Goal: Task Accomplishment & Management: Use online tool/utility

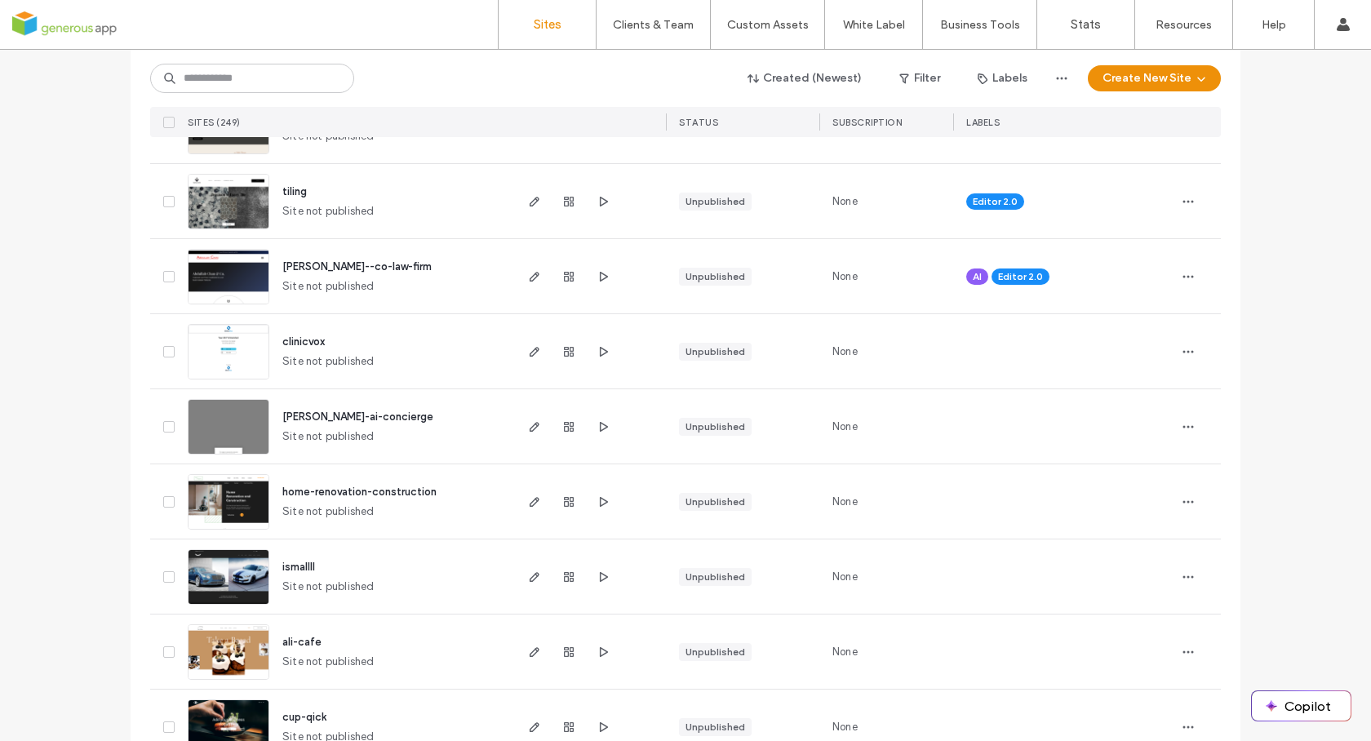
scroll to position [864, 0]
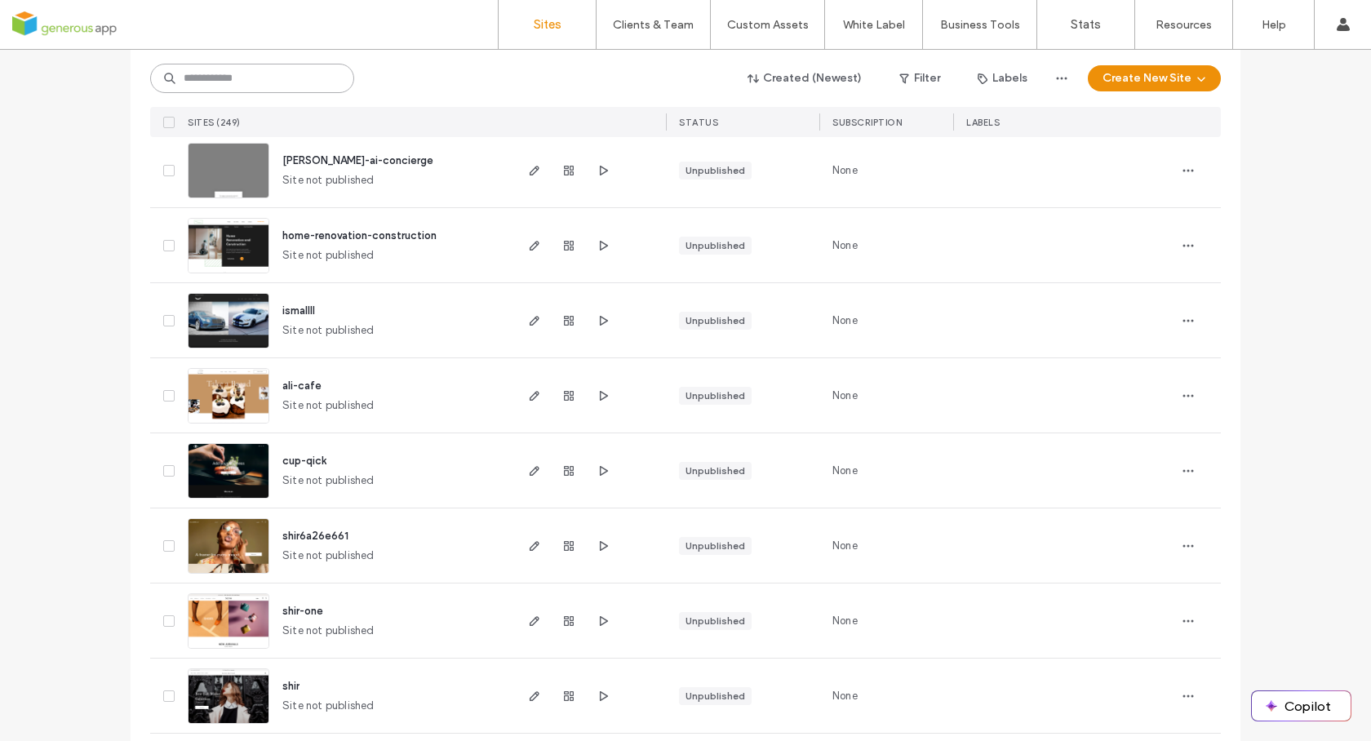
click at [296, 78] on input at bounding box center [252, 78] width 204 height 29
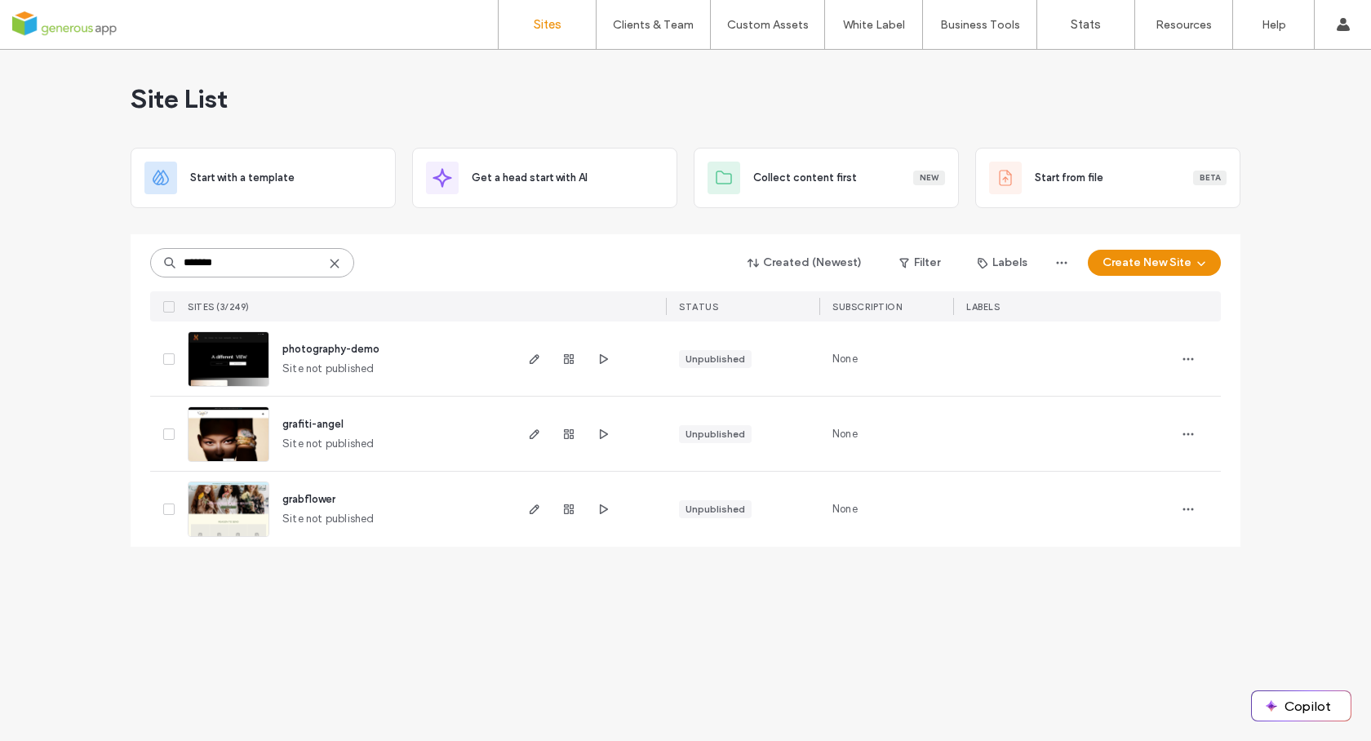
scroll to position [0, 0]
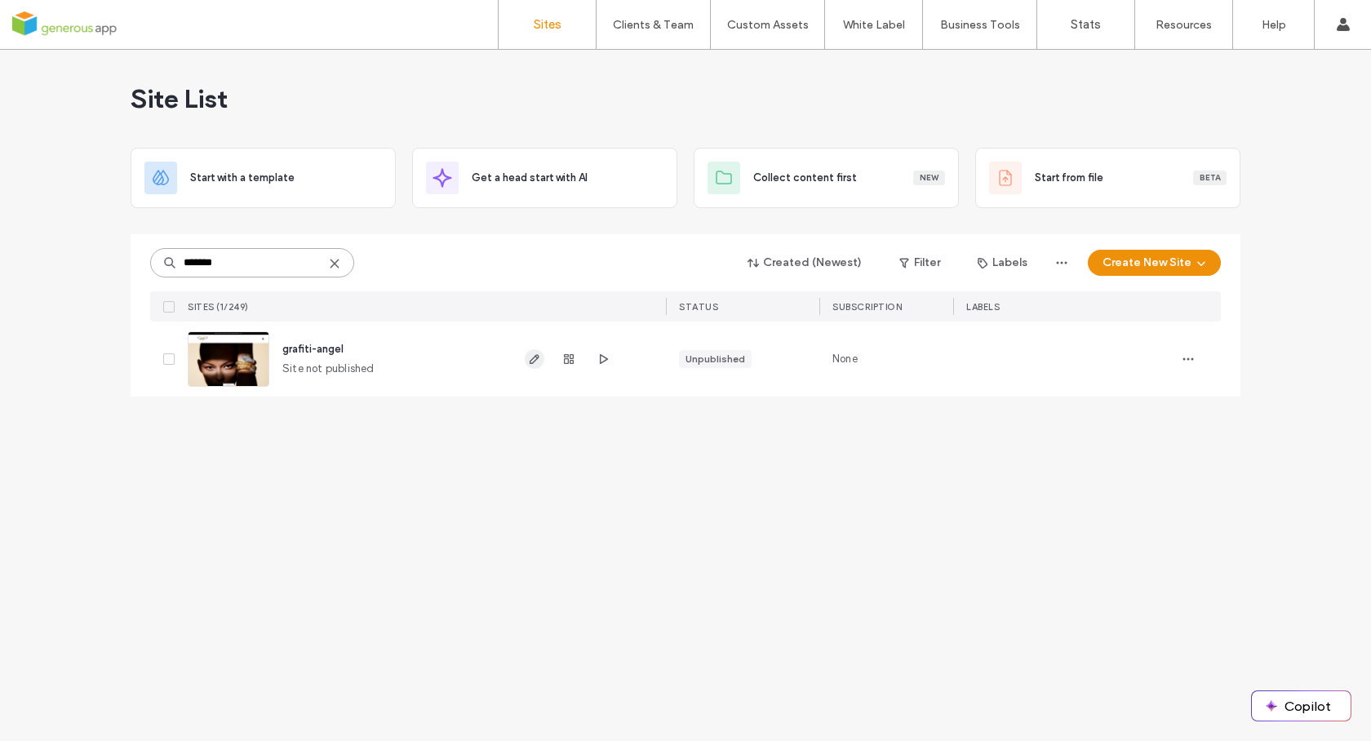
type input "*******"
click at [530, 361] on use "button" at bounding box center [535, 359] width 10 height 10
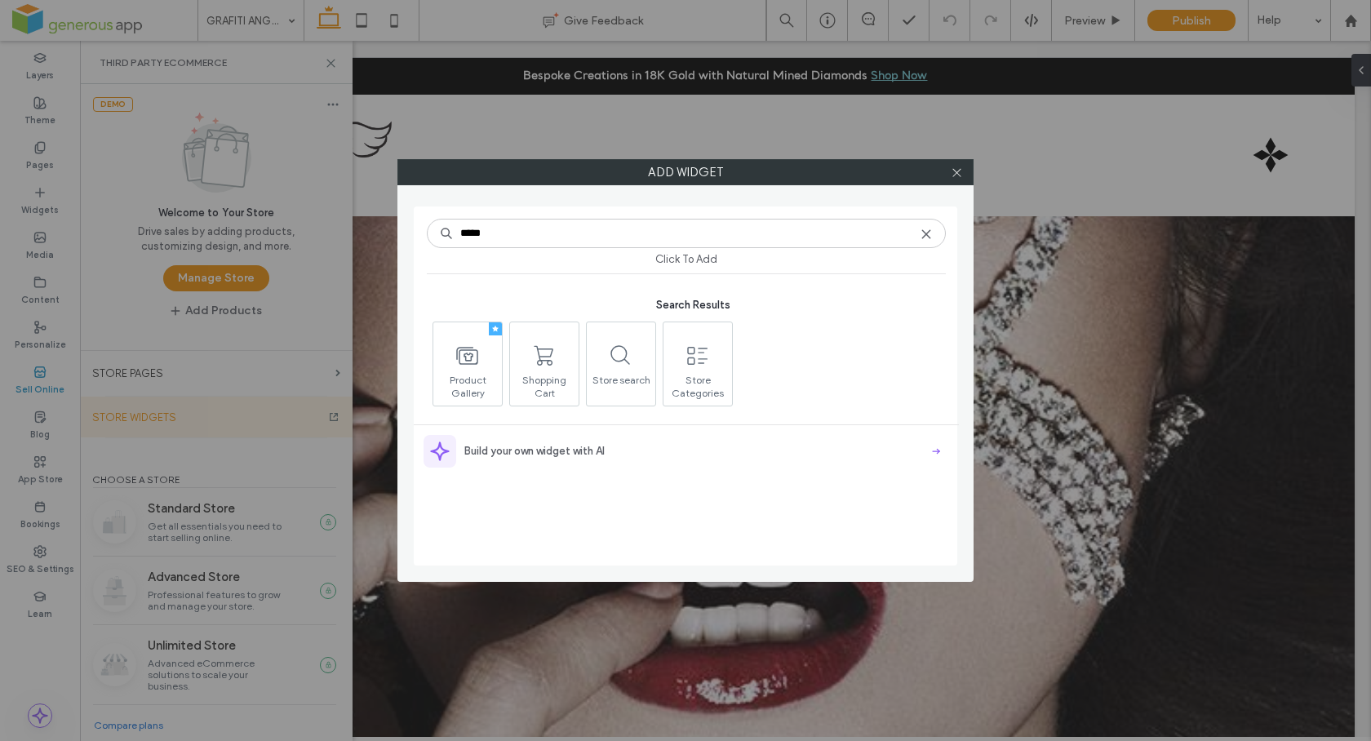
scroll to position [880, 0]
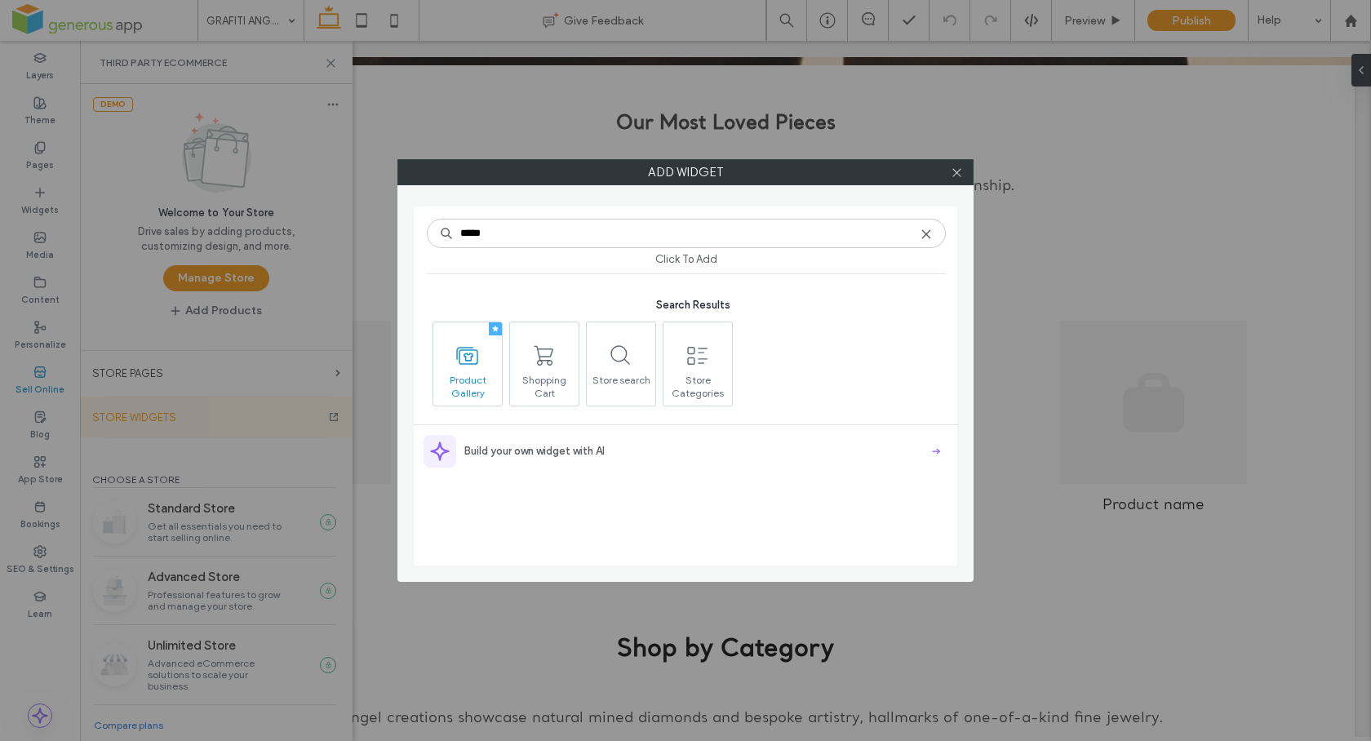
drag, startPoint x: 467, startPoint y: 379, endPoint x: 476, endPoint y: 344, distance: 36.4
click at [477, 388] on span "Product Gallery" at bounding box center [467, 385] width 69 height 23
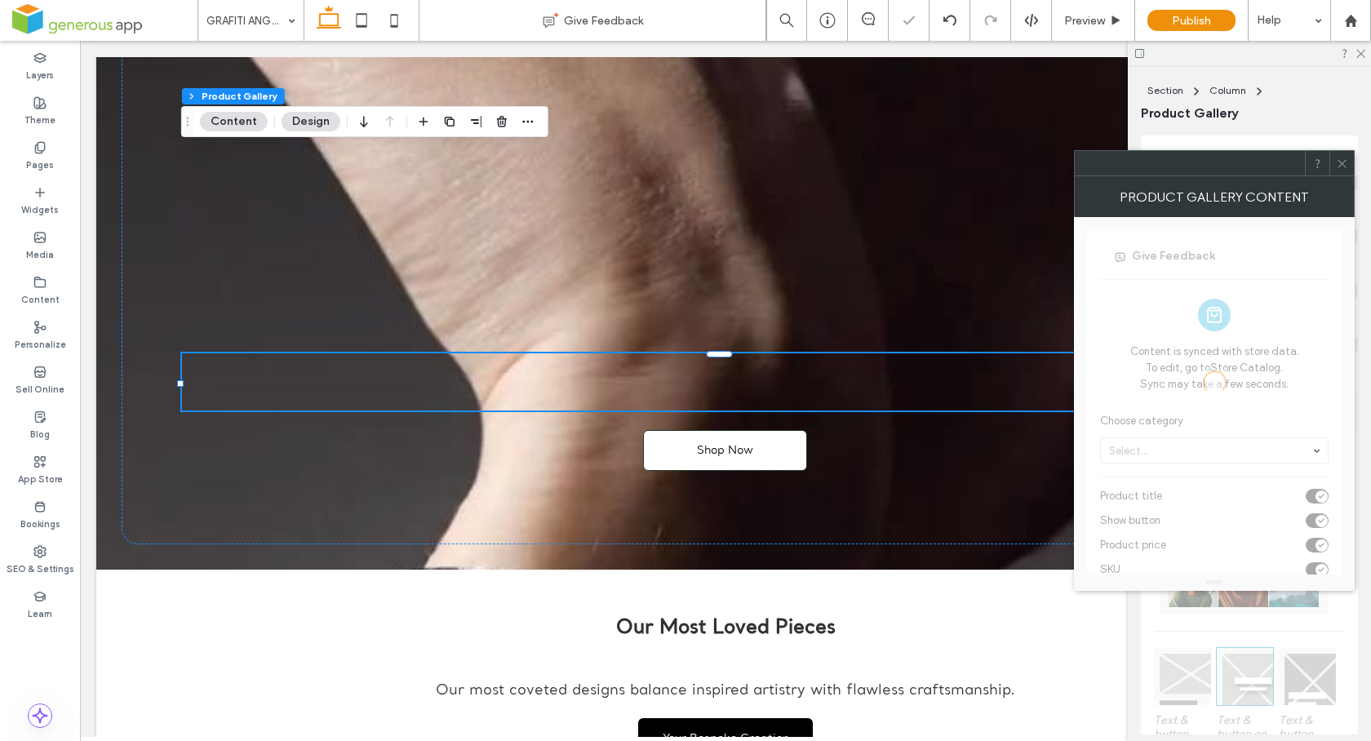
scroll to position [623, 0]
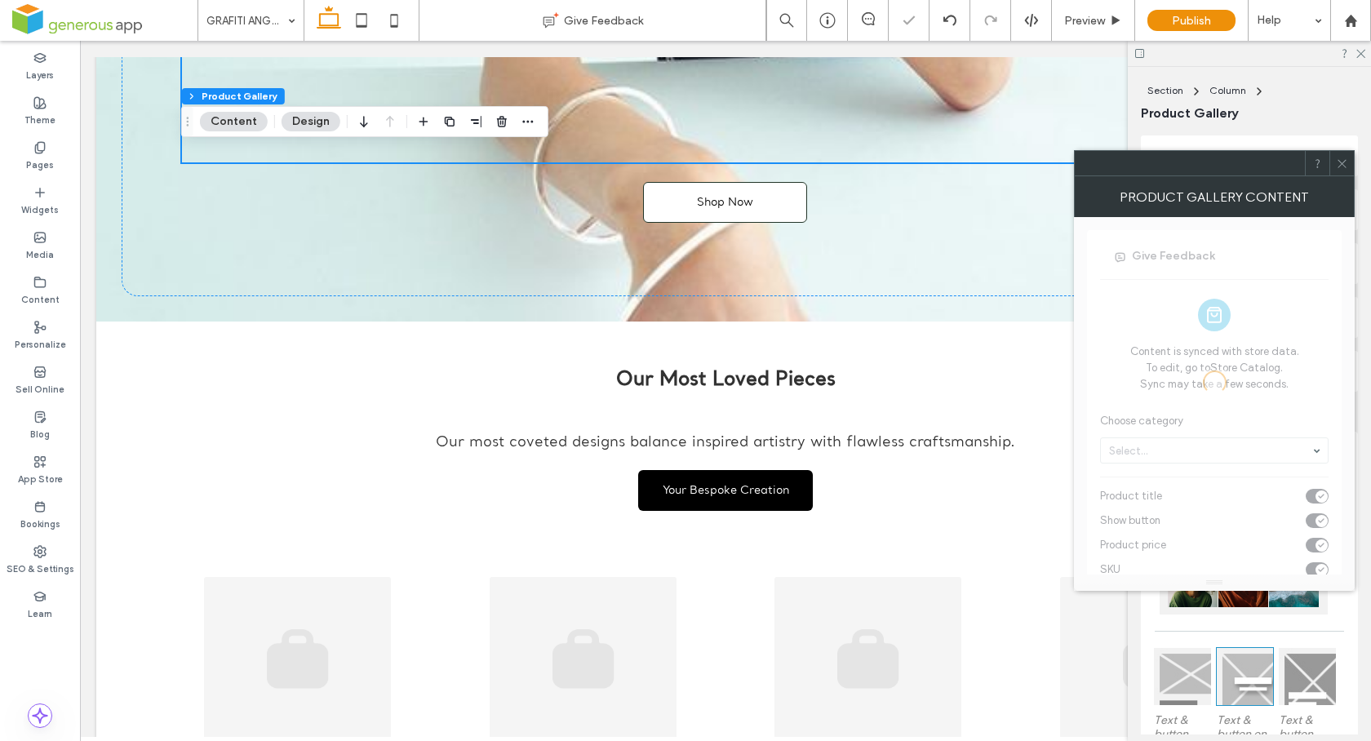
click at [1349, 162] on div at bounding box center [1341, 163] width 24 height 24
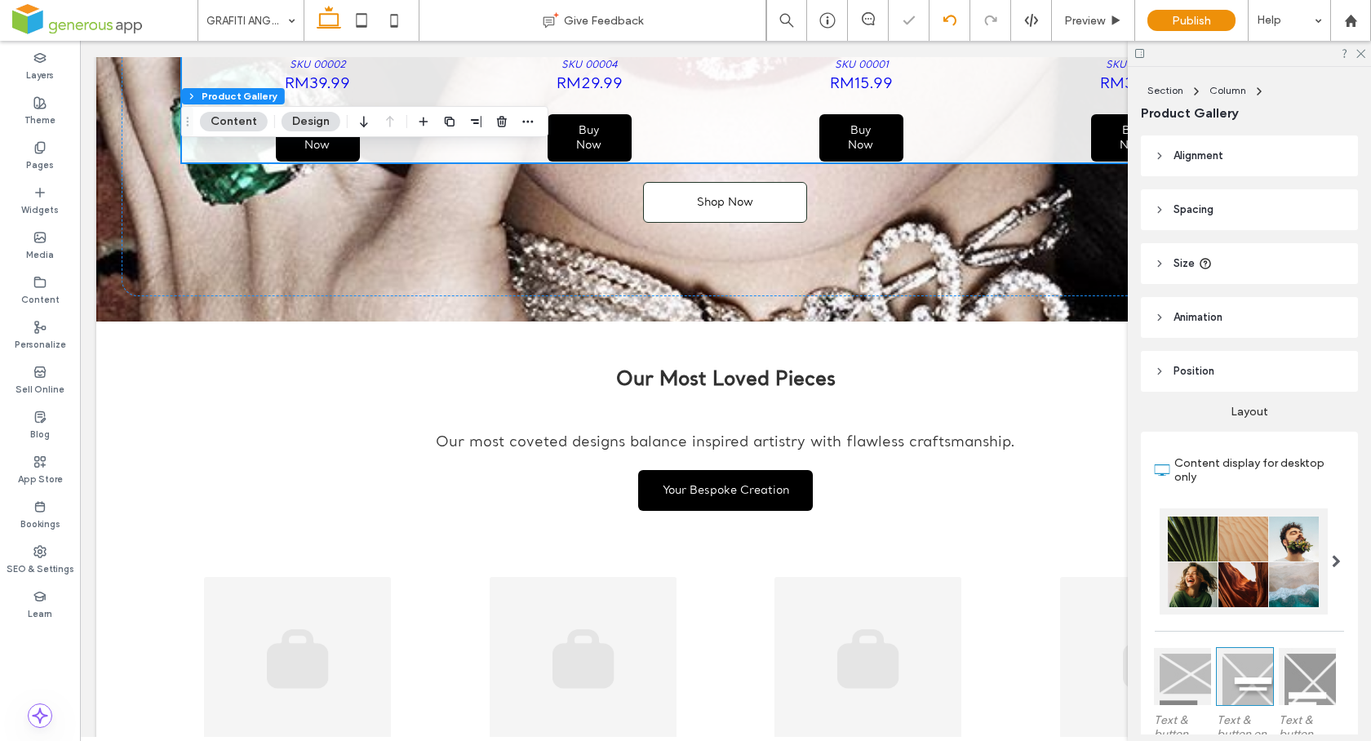
scroll to position [370, 0]
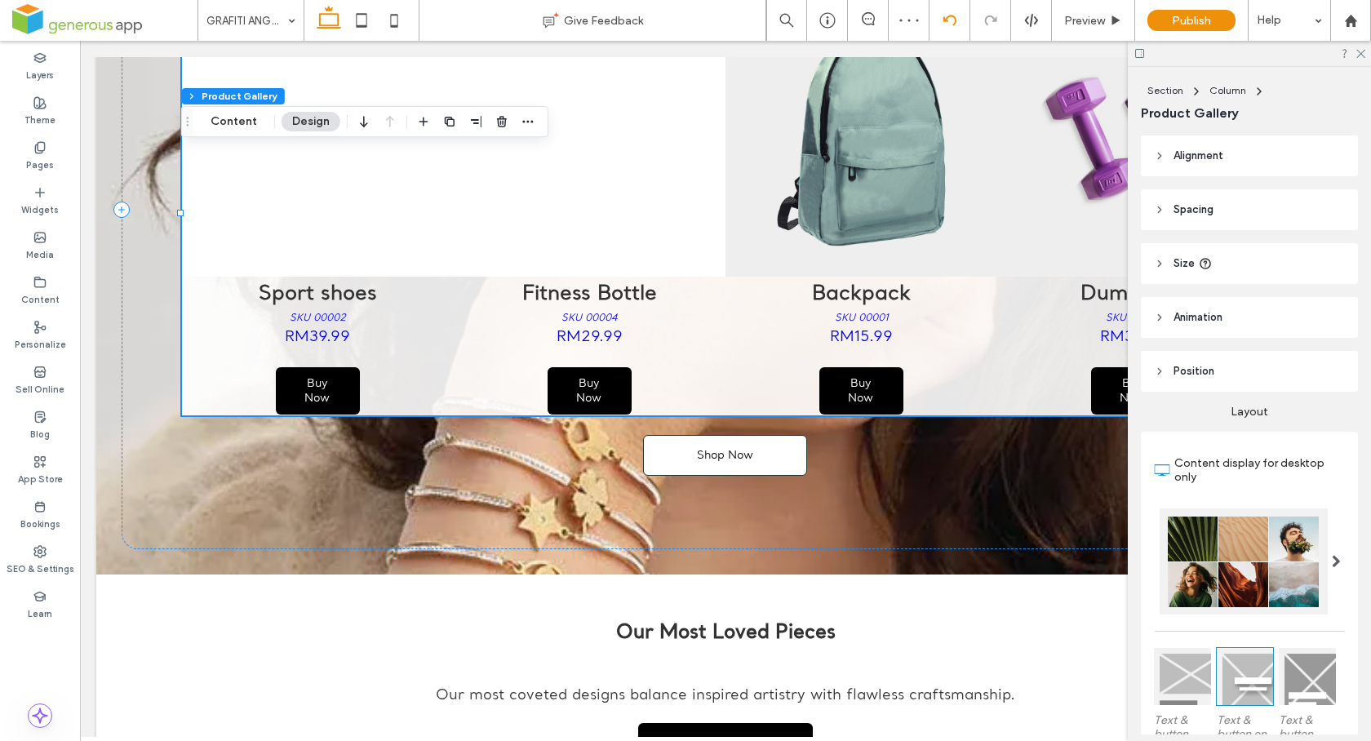
click at [949, 27] on div at bounding box center [949, 20] width 41 height 41
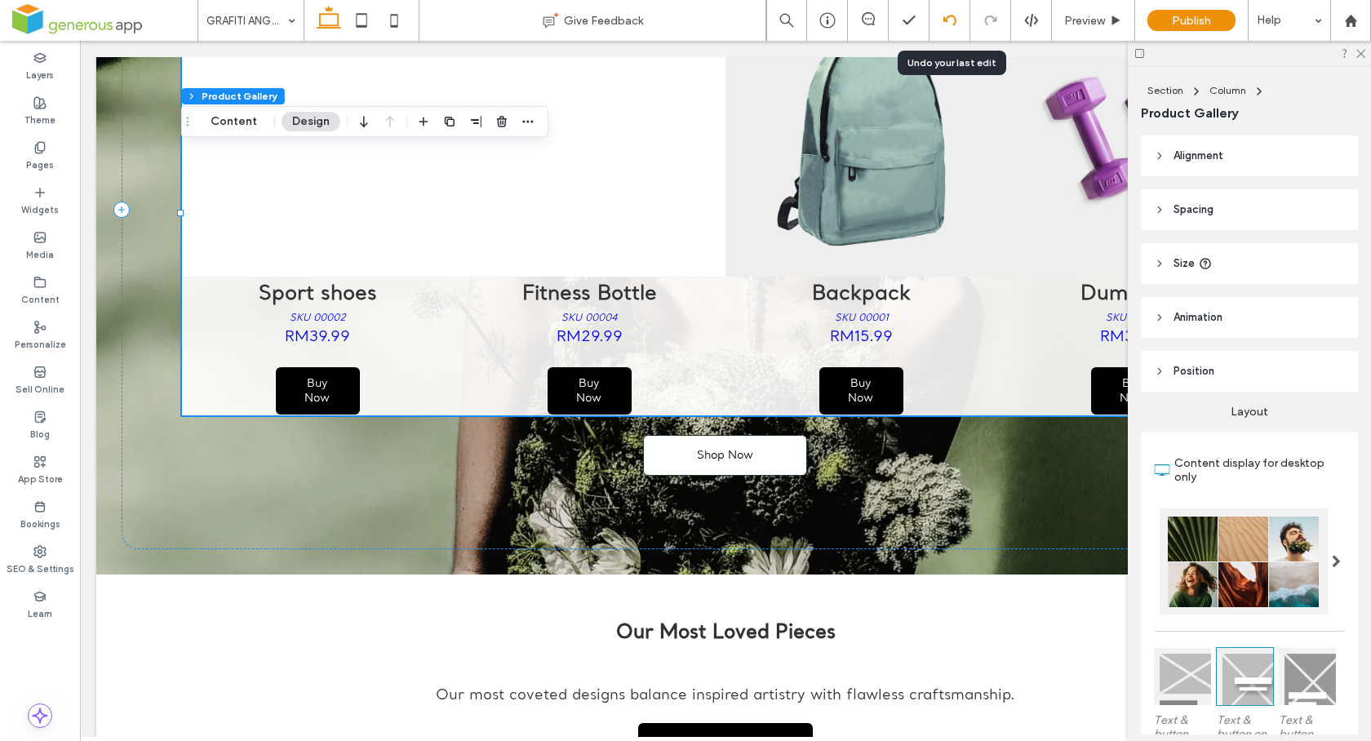
click at [955, 19] on use at bounding box center [948, 20] width 13 height 11
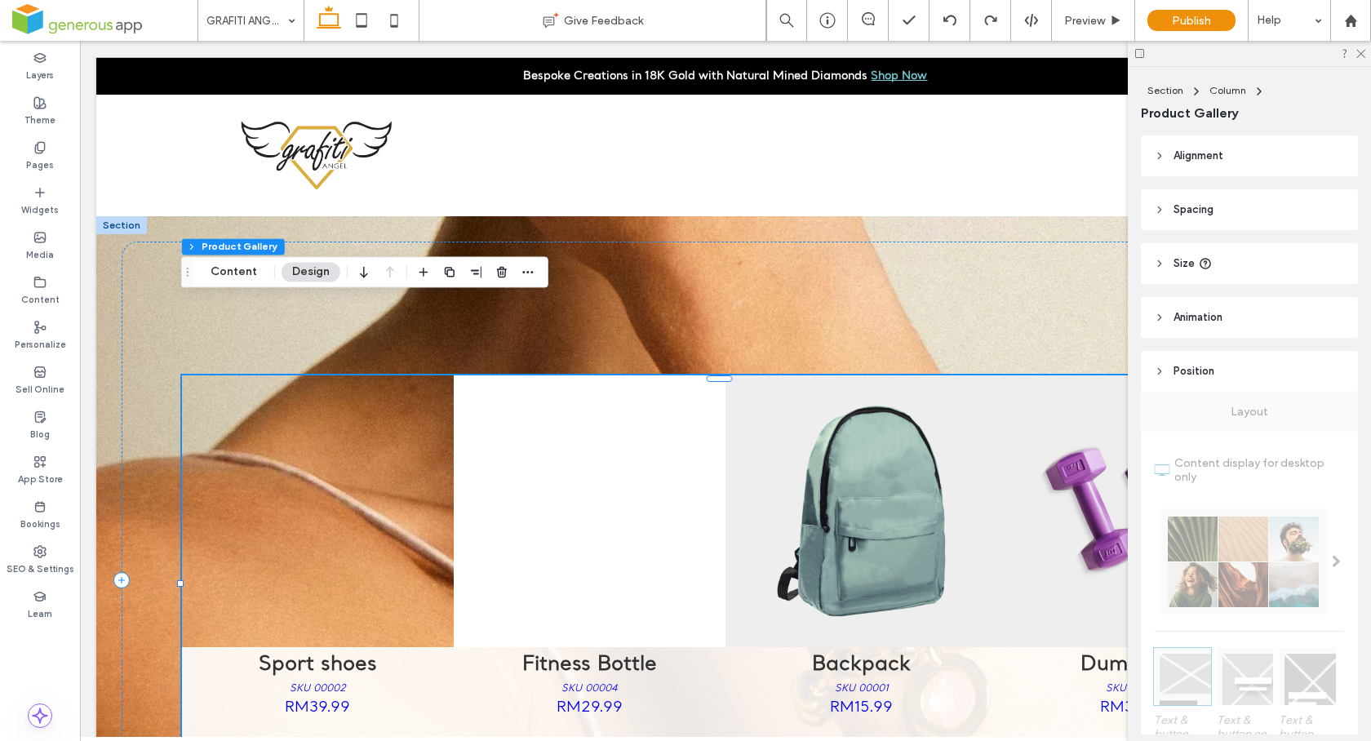
scroll to position [80, 0]
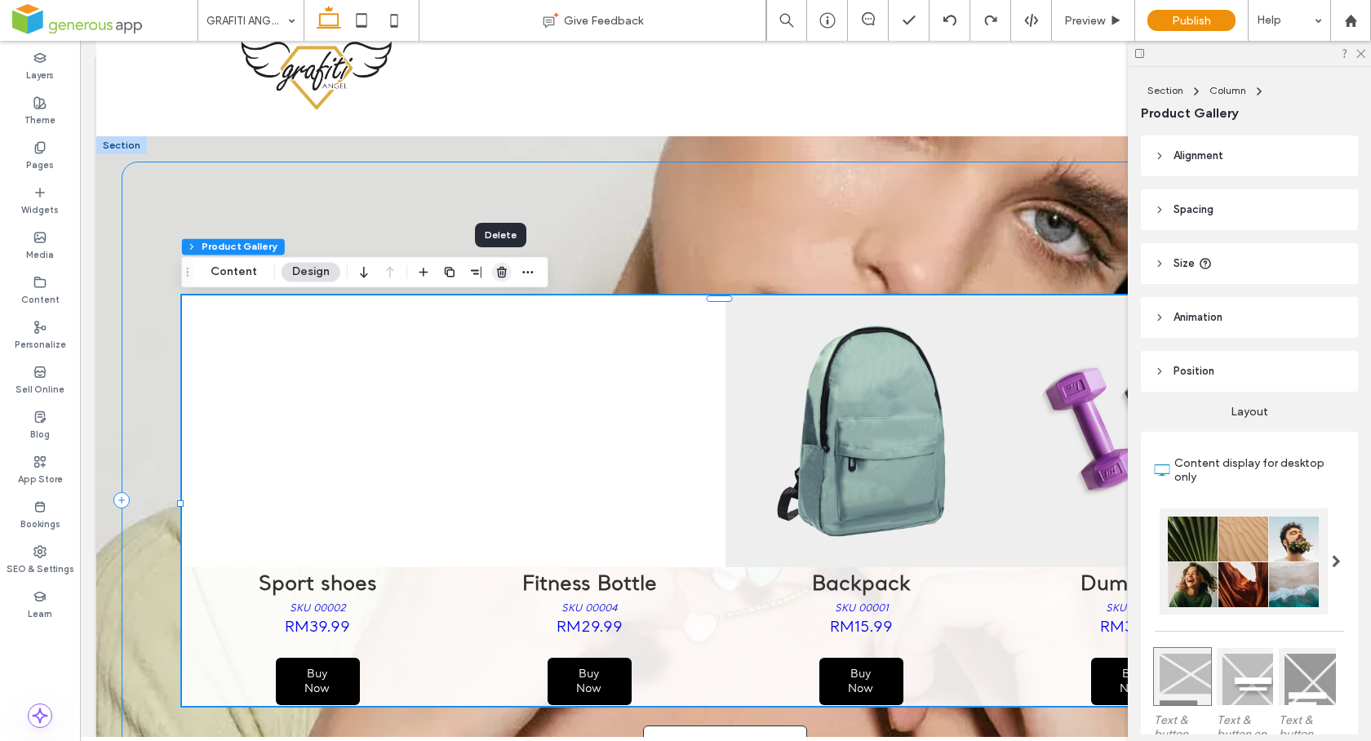
click at [500, 270] on icon "button" at bounding box center [501, 271] width 13 height 13
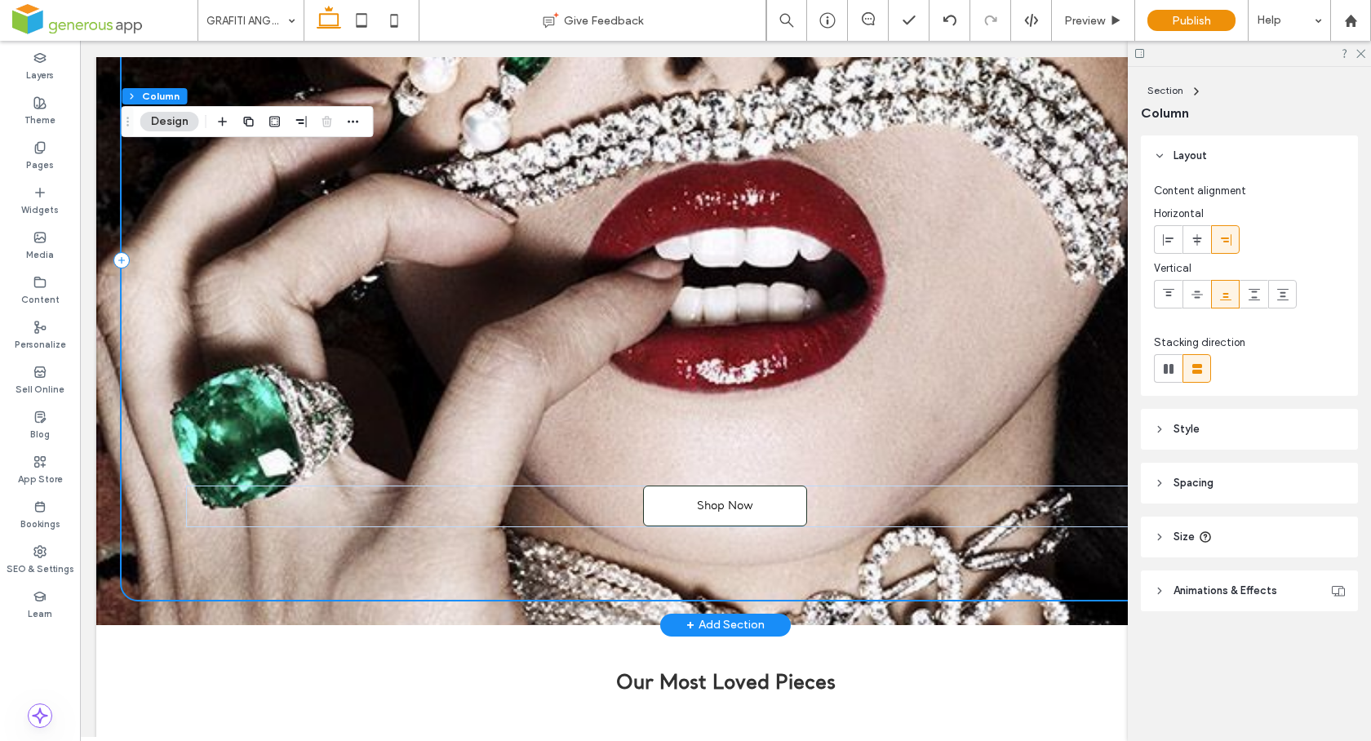
scroll to position [0, 0]
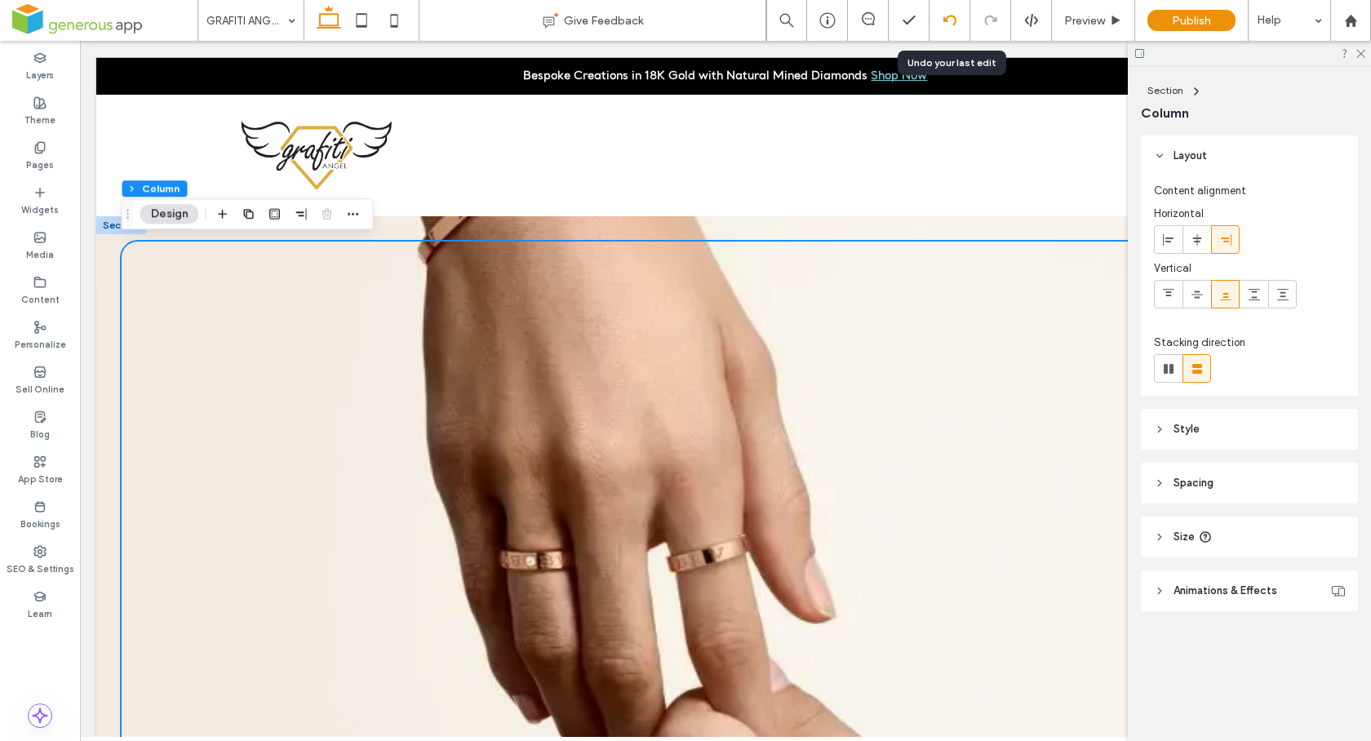
click at [949, 20] on icon at bounding box center [949, 20] width 13 height 13
click at [951, 20] on icon at bounding box center [949, 20] width 13 height 13
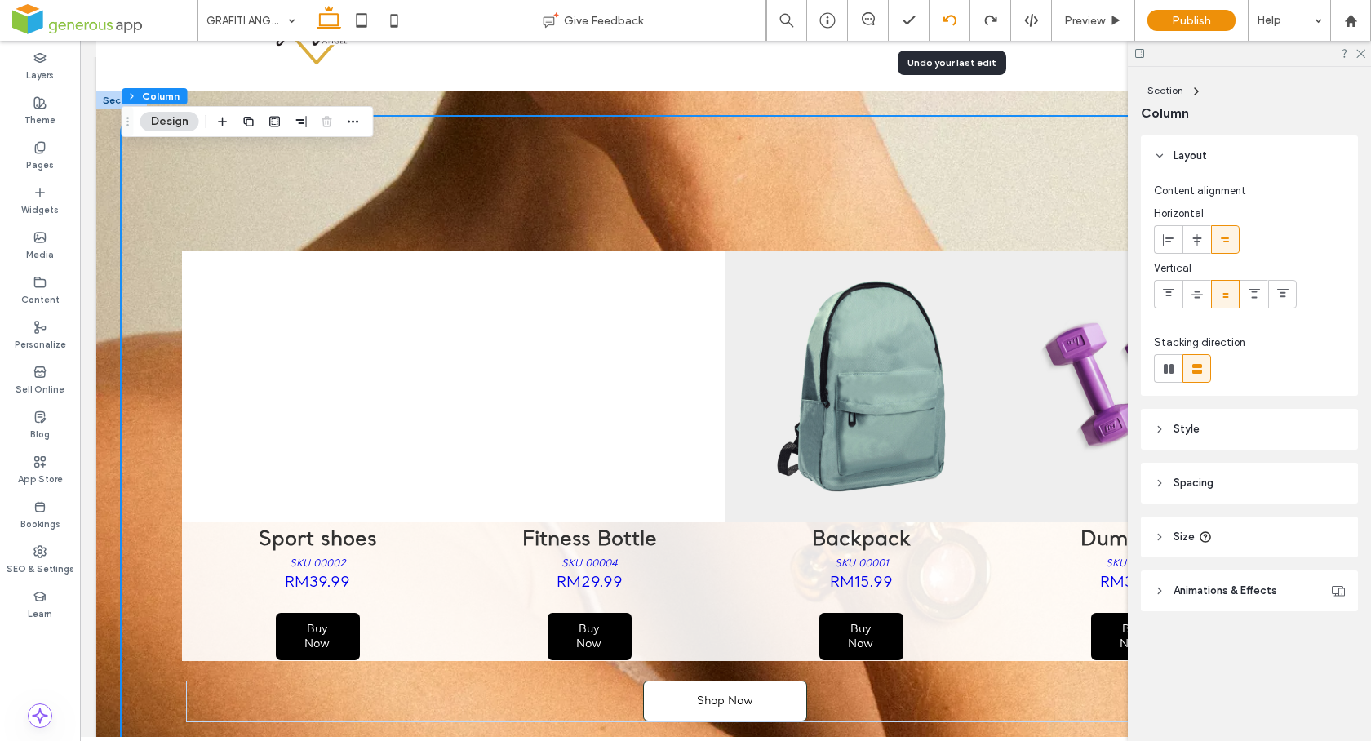
click at [952, 19] on icon at bounding box center [949, 20] width 13 height 13
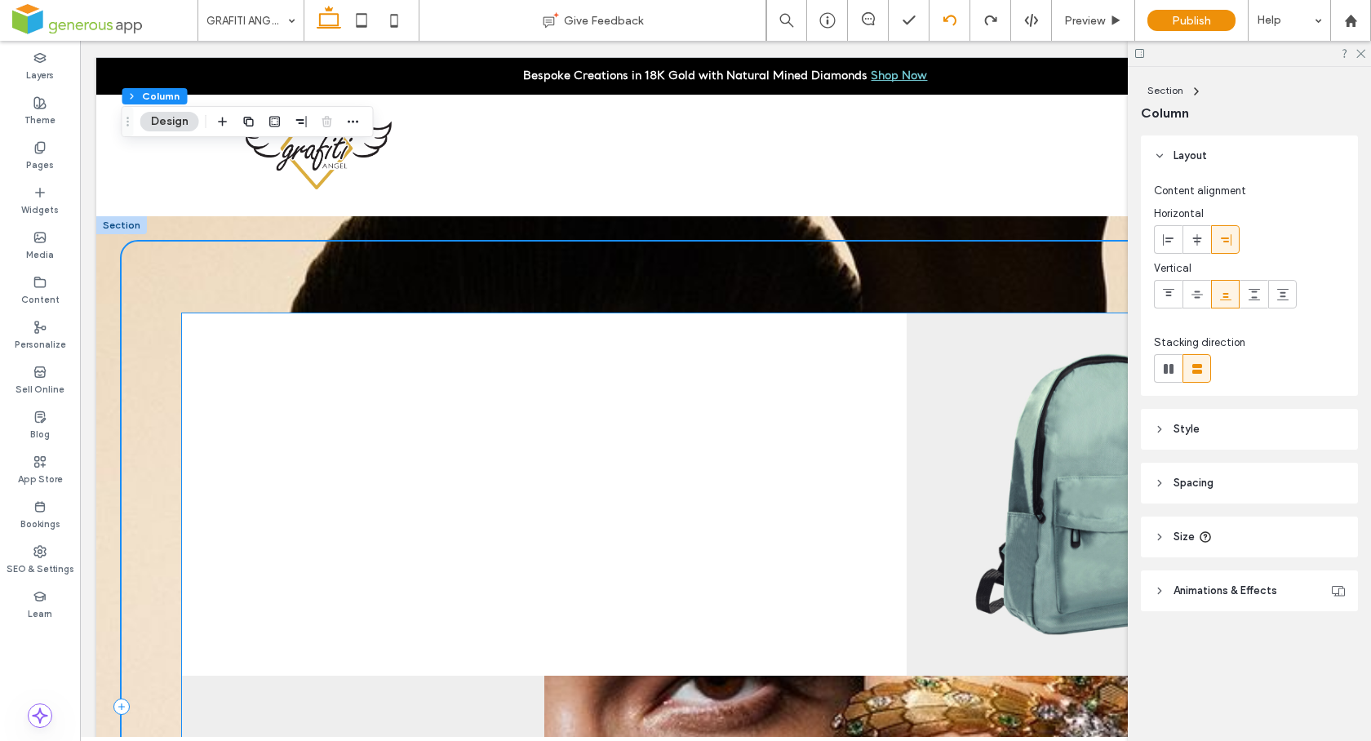
scroll to position [113, 0]
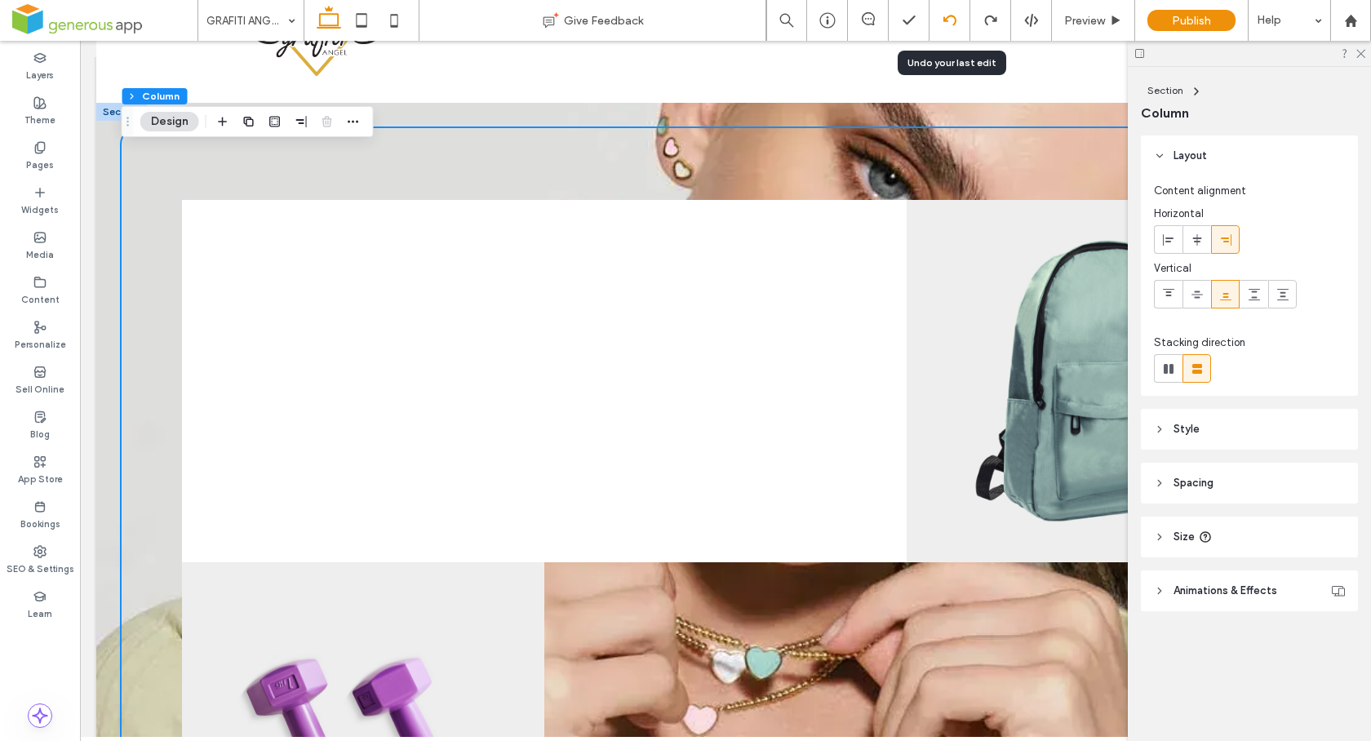
click at [959, 22] on div at bounding box center [949, 20] width 40 height 13
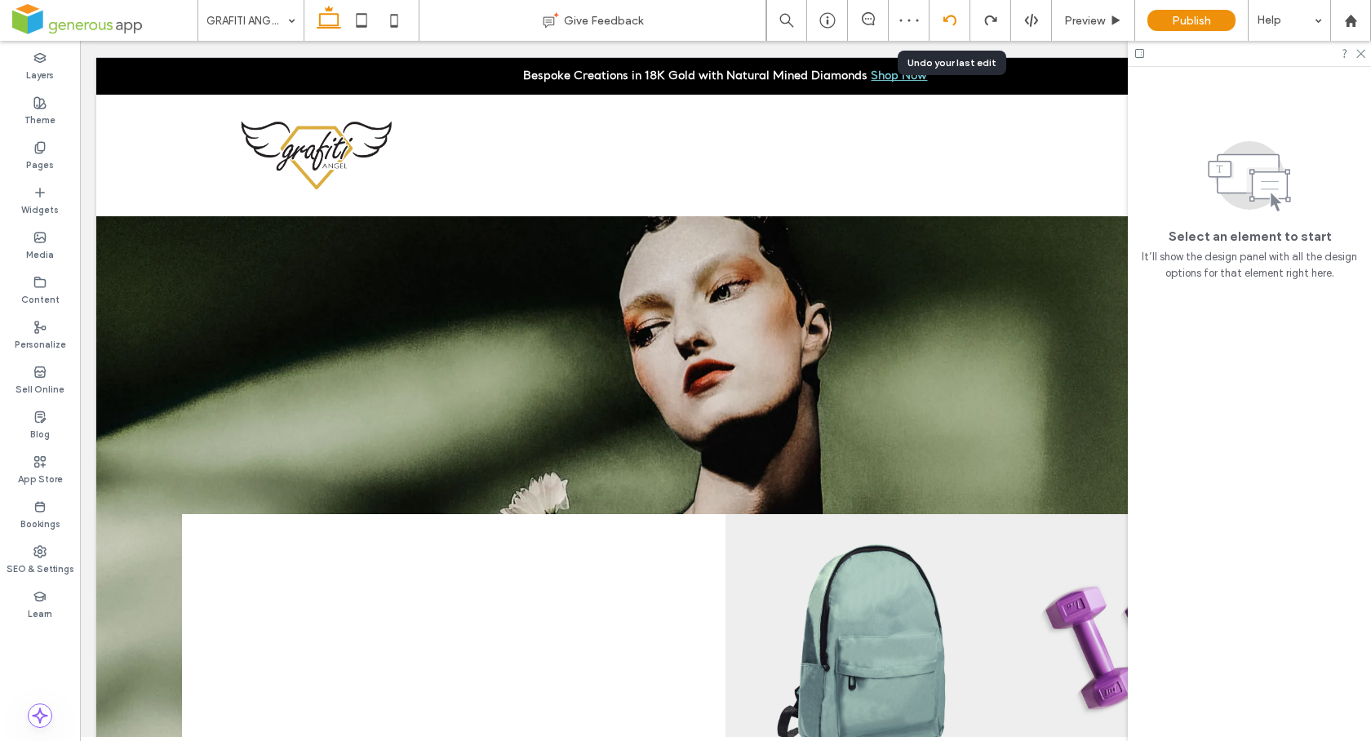
scroll to position [0, 0]
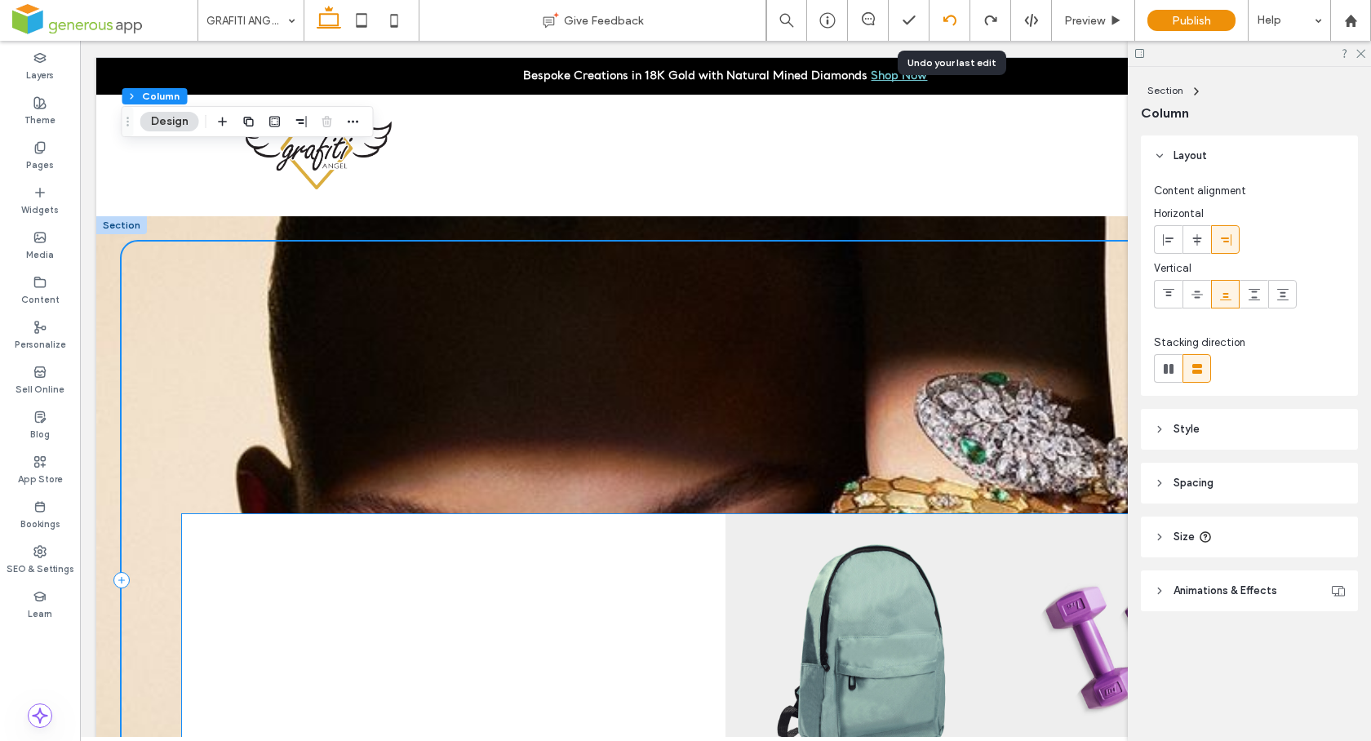
click at [948, 22] on icon at bounding box center [949, 20] width 13 height 13
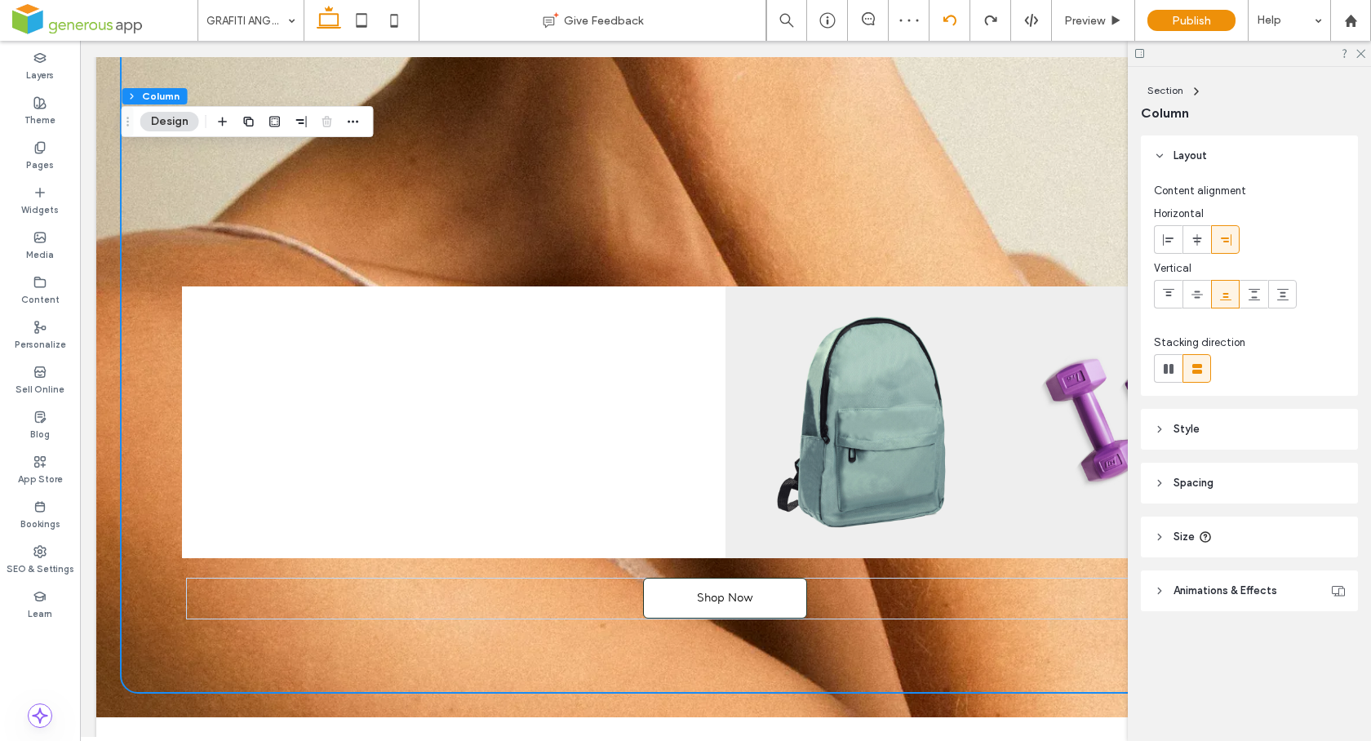
click at [949, 16] on use at bounding box center [948, 20] width 13 height 11
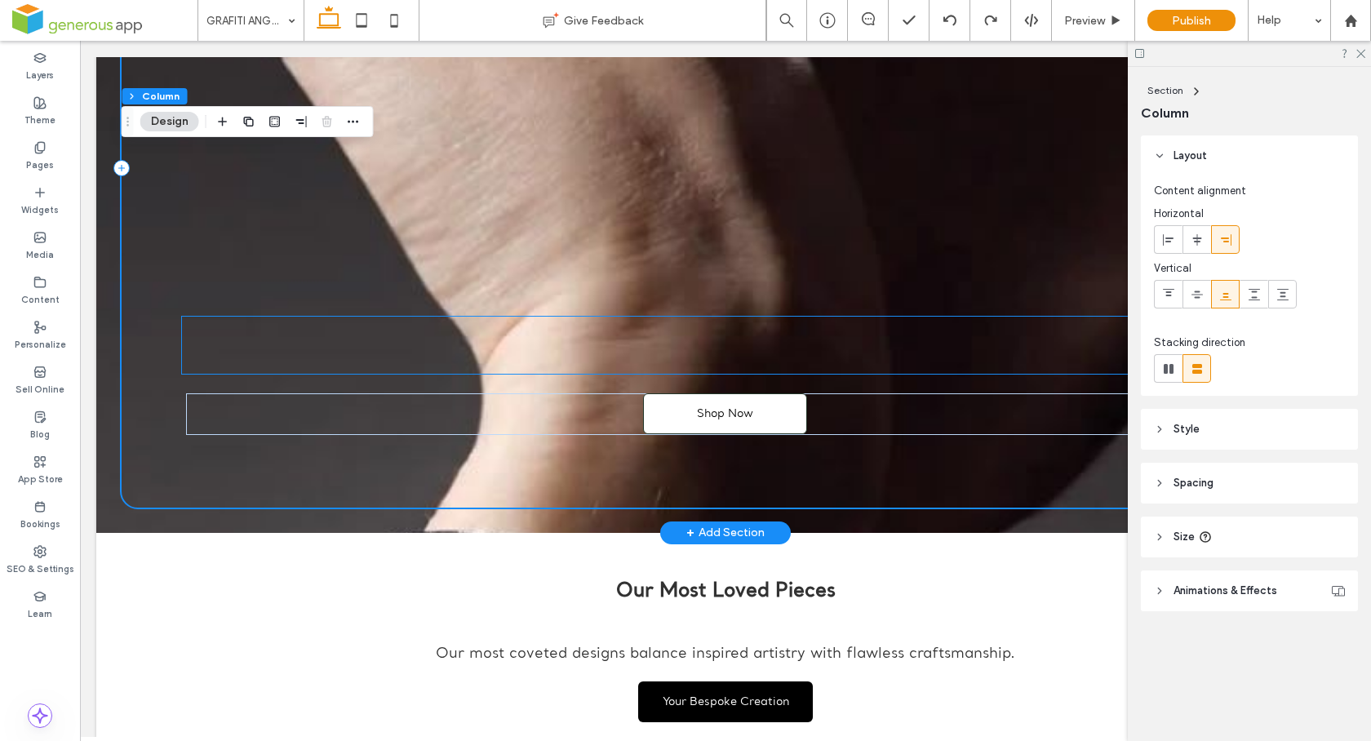
scroll to position [433, 0]
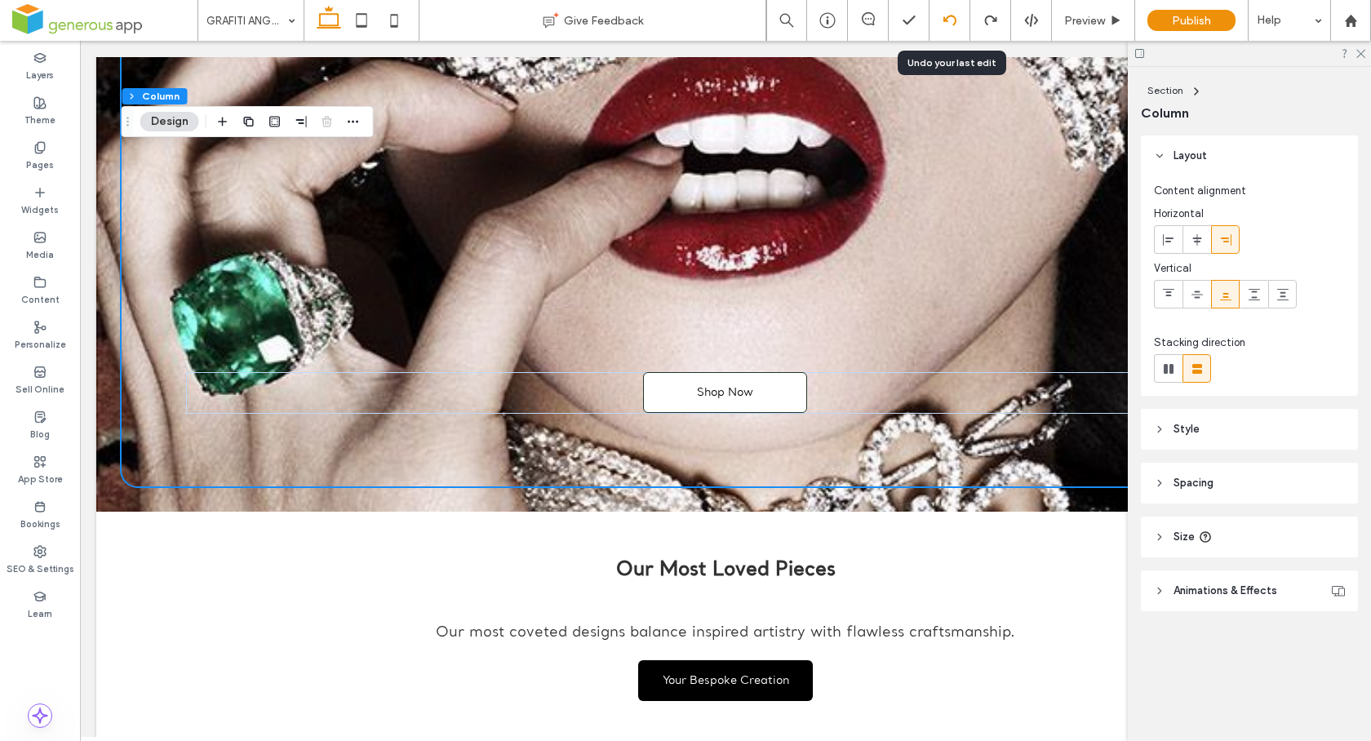
click at [948, 23] on icon at bounding box center [949, 20] width 13 height 13
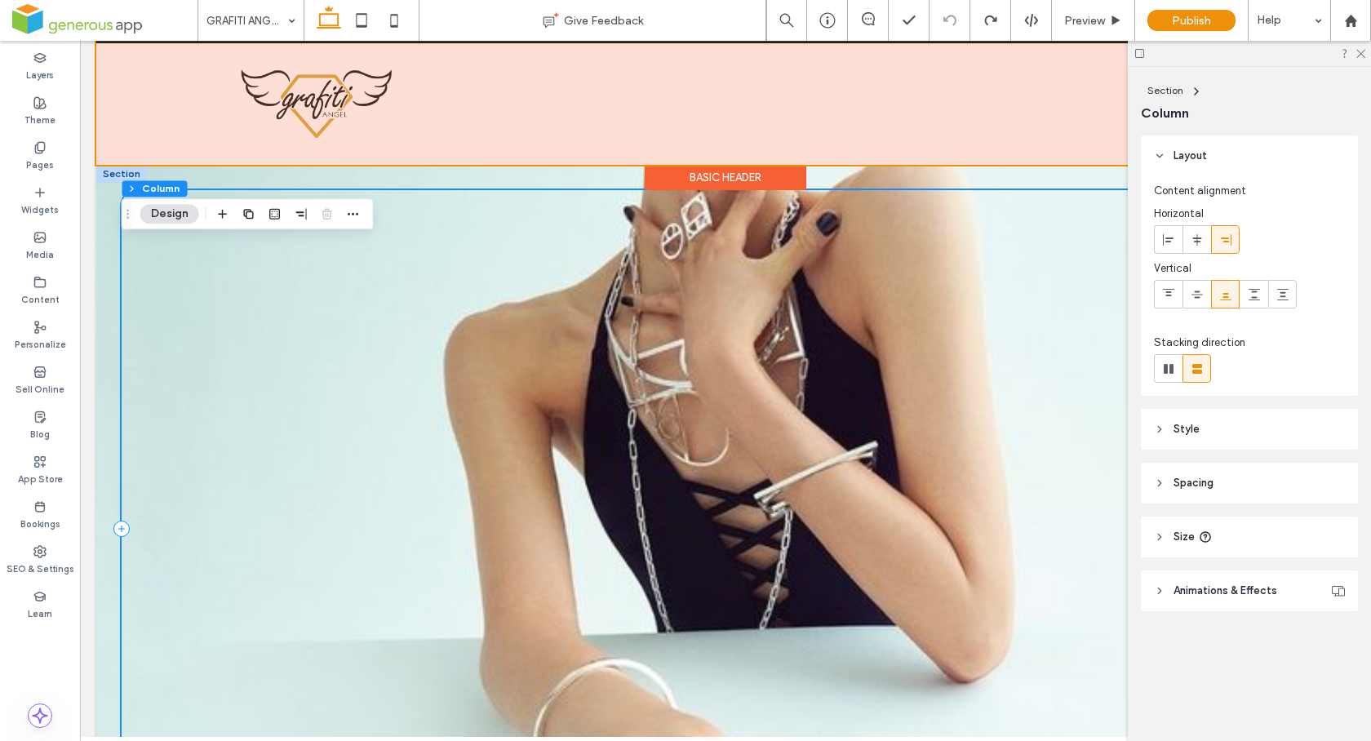
scroll to position [0, 0]
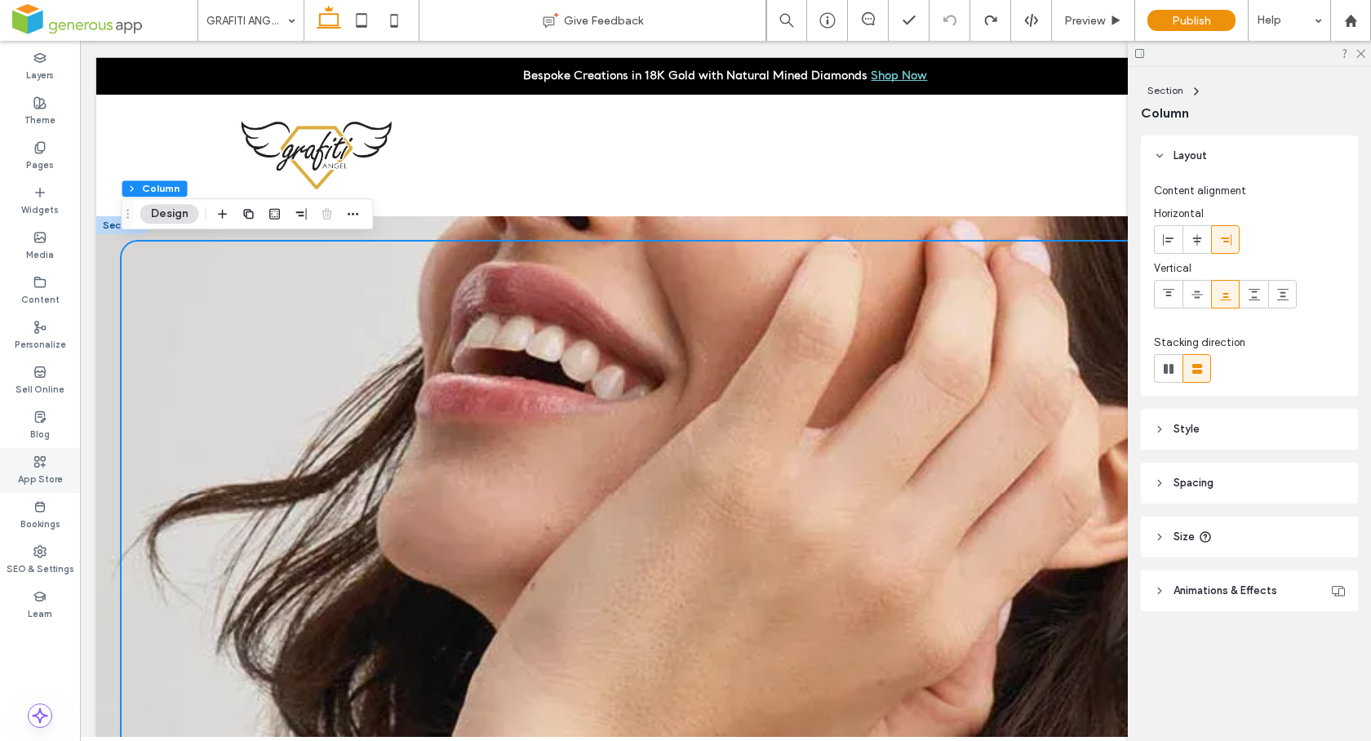
click at [42, 472] on label "App Store" at bounding box center [40, 477] width 45 height 18
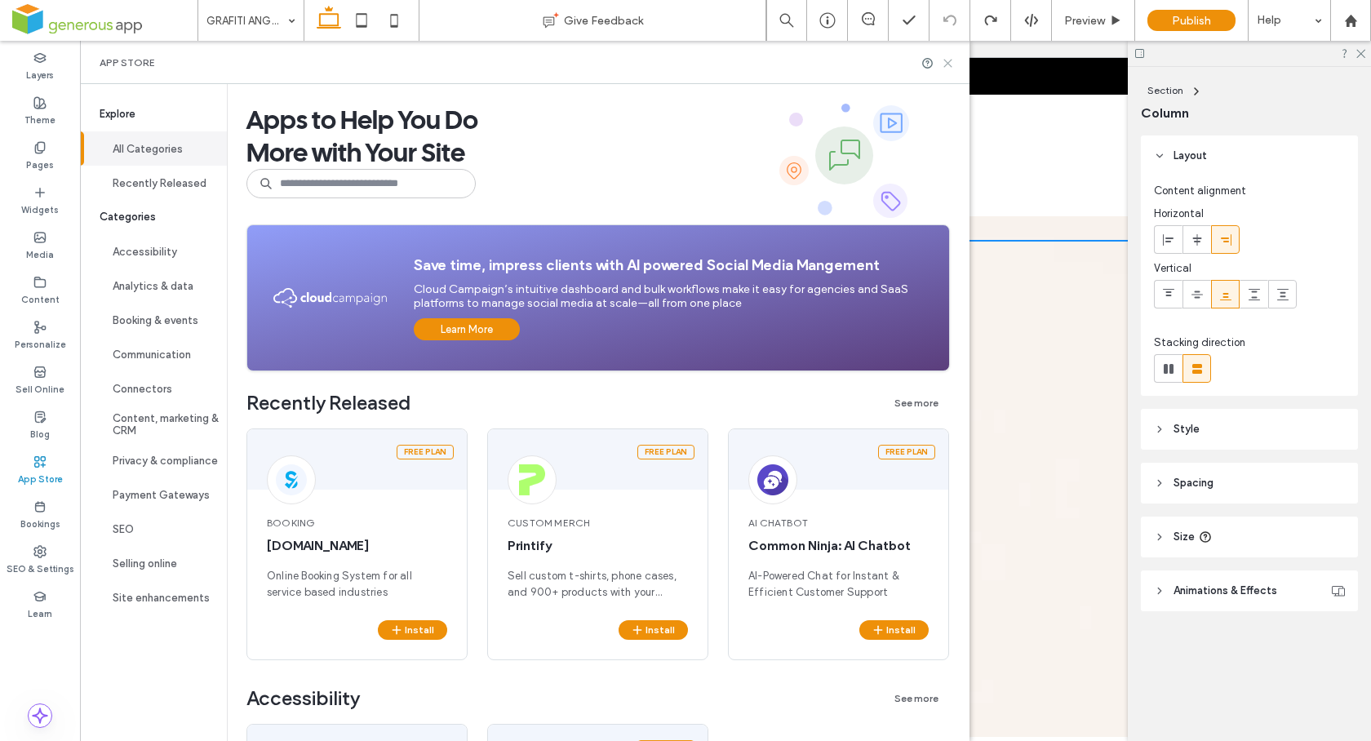
click at [951, 64] on use at bounding box center [947, 63] width 7 height 7
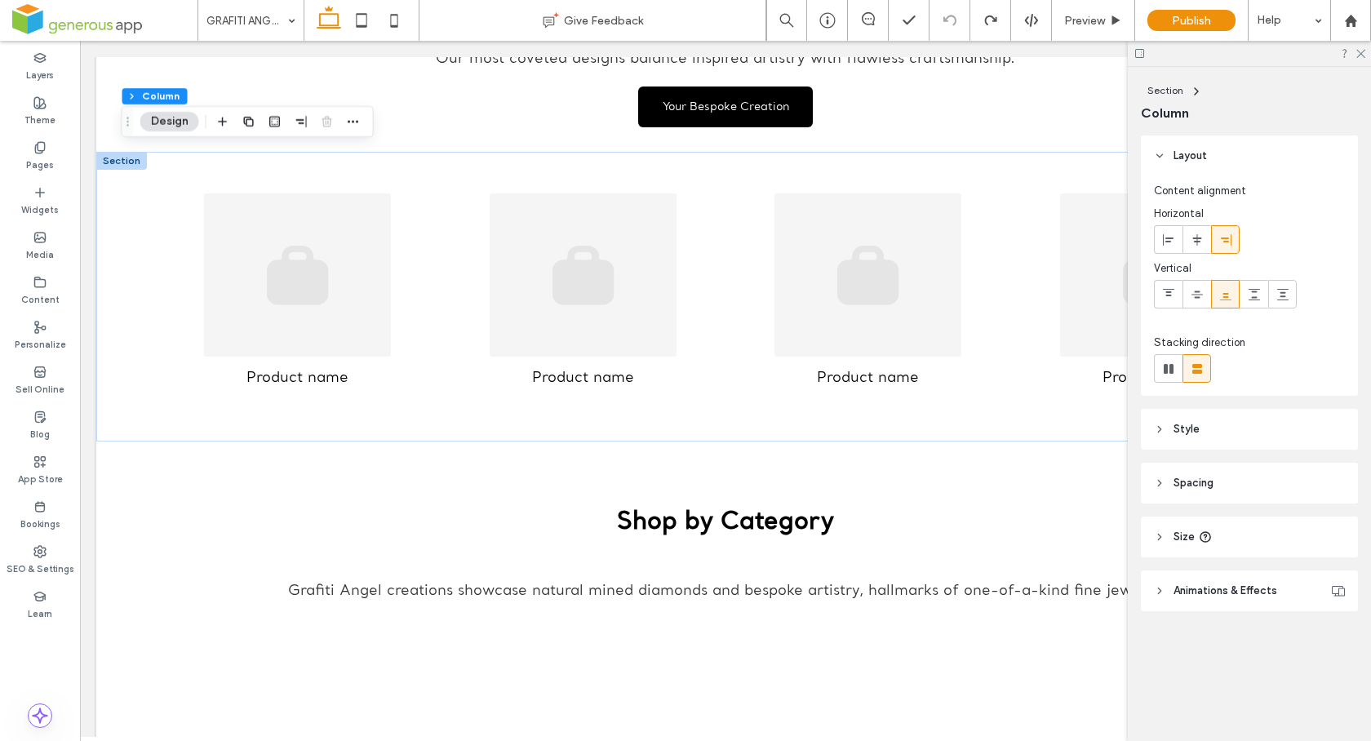
scroll to position [904, 0]
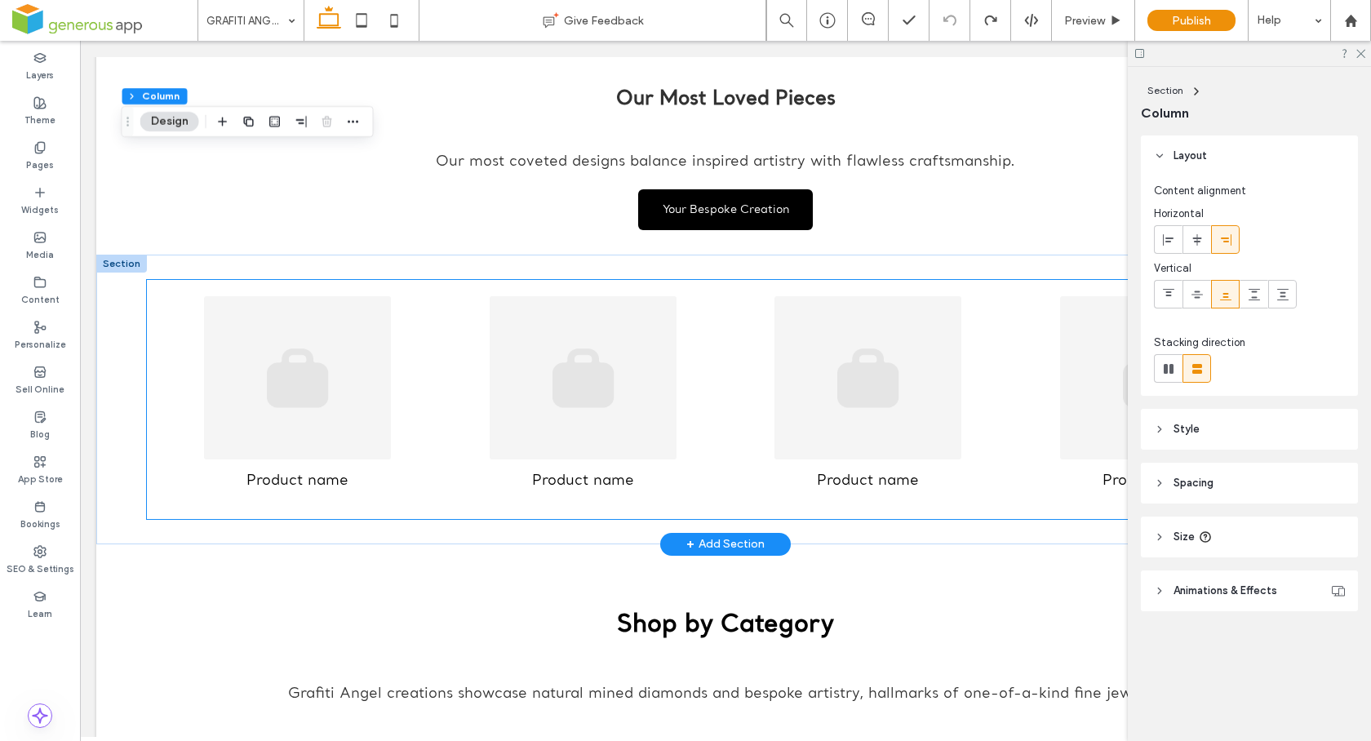
click at [466, 382] on link at bounding box center [582, 377] width 269 height 163
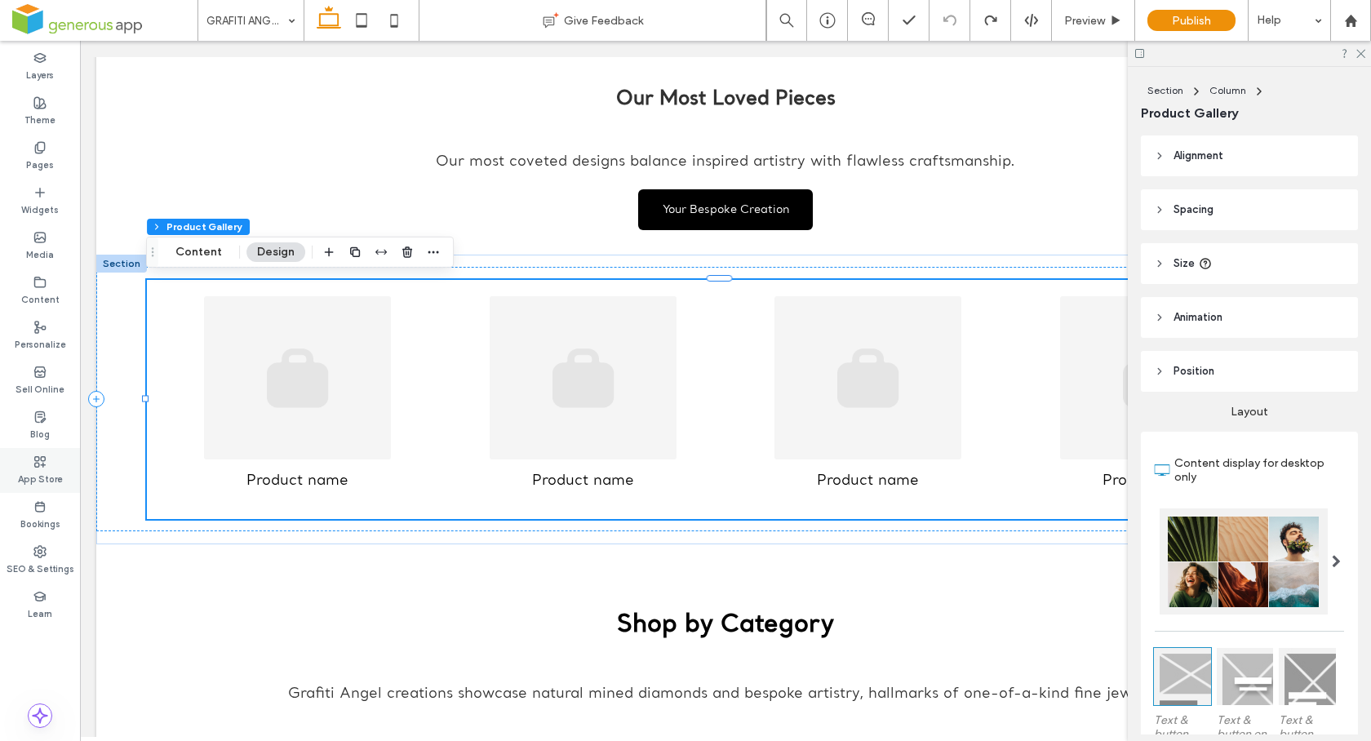
click at [35, 472] on label "App Store" at bounding box center [40, 477] width 45 height 18
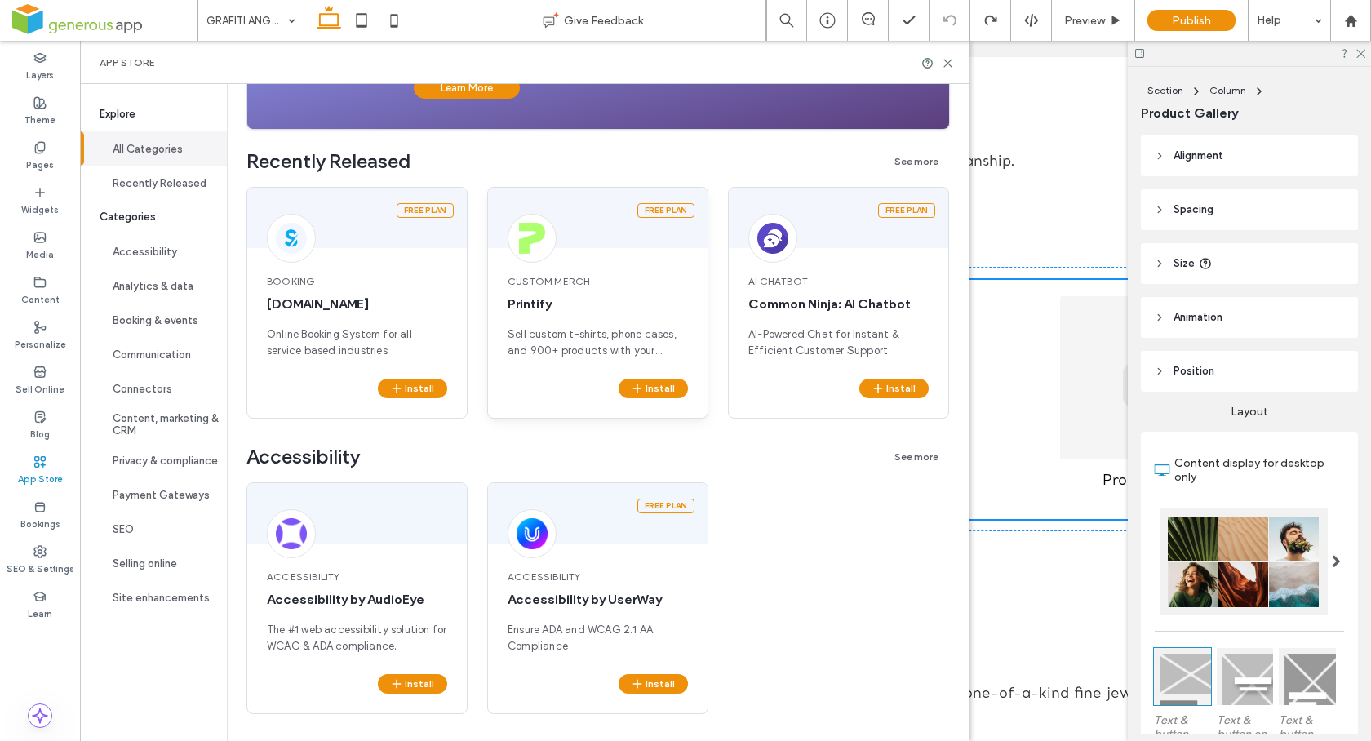
scroll to position [0, 0]
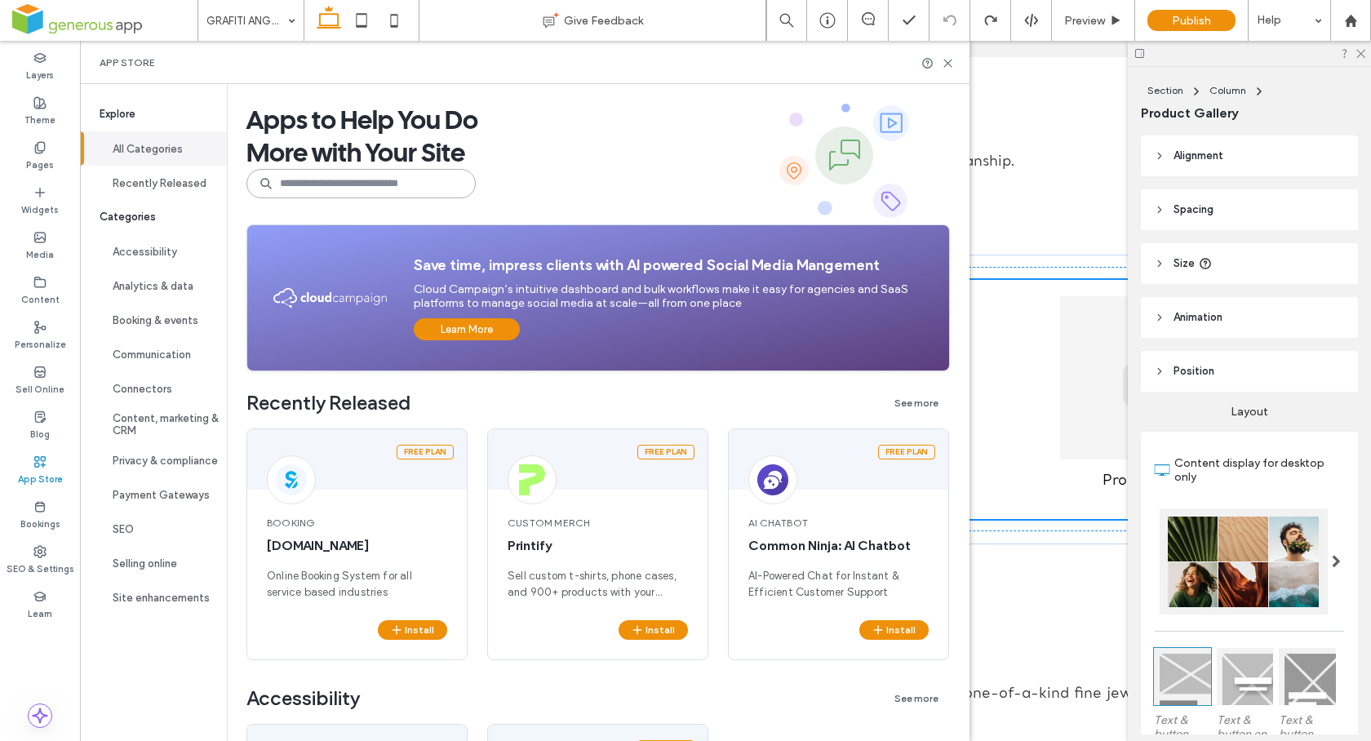
click at [322, 180] on input at bounding box center [360, 183] width 229 height 29
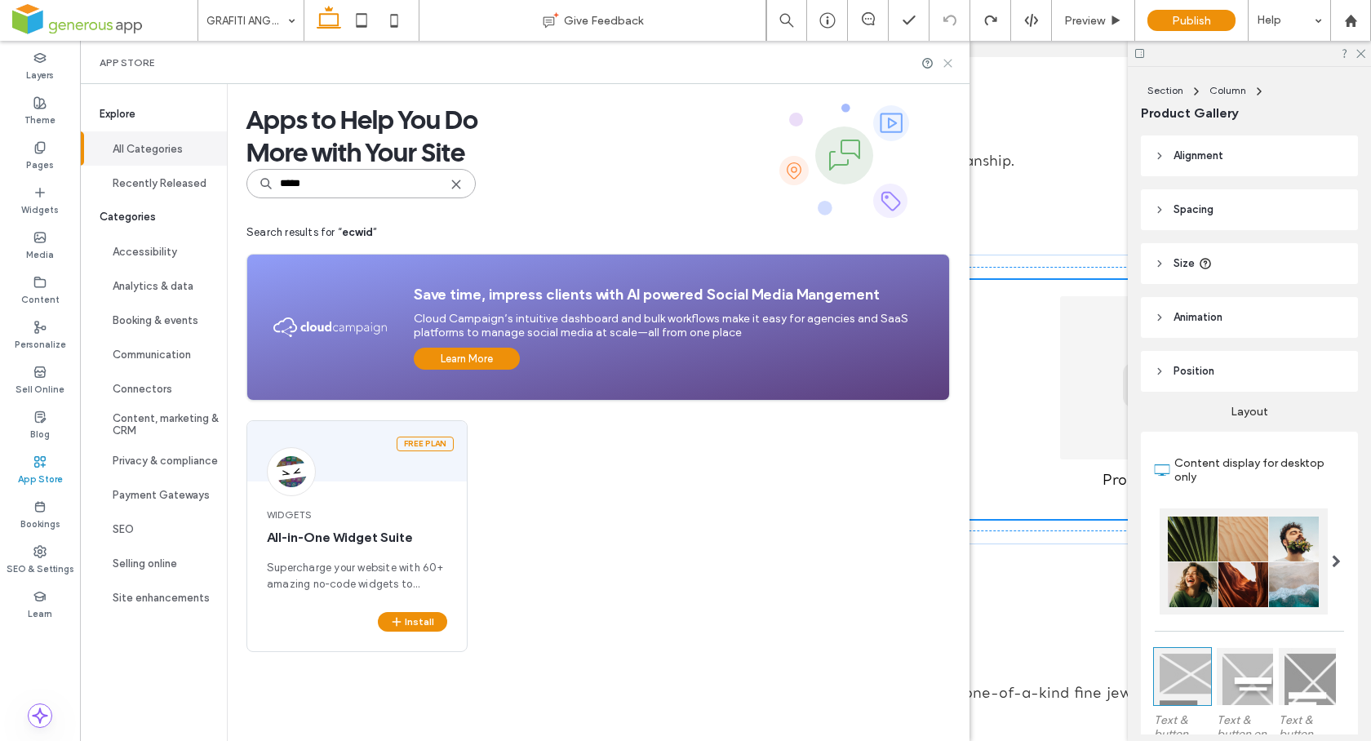
type input "*****"
drag, startPoint x: 951, startPoint y: 62, endPoint x: 194, endPoint y: 178, distance: 766.0
click at [951, 62] on icon at bounding box center [948, 63] width 12 height 12
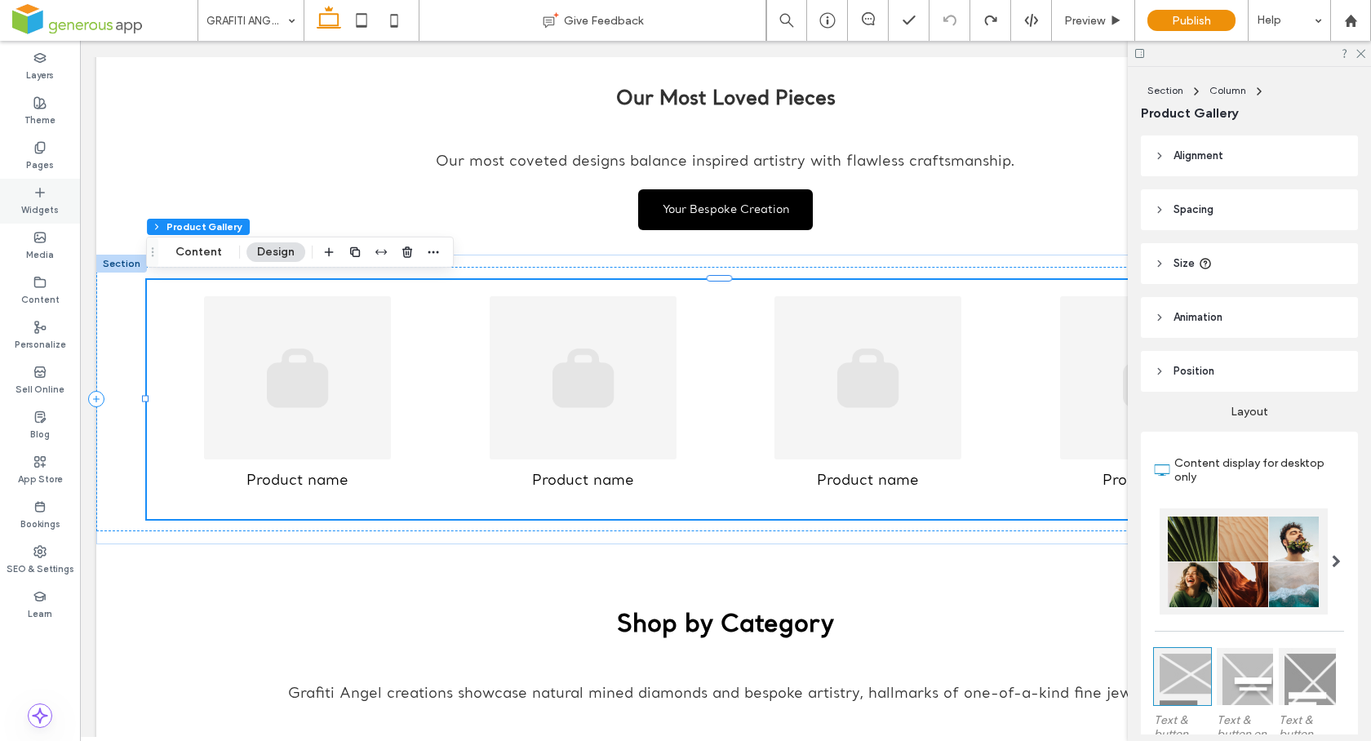
click at [45, 188] on icon at bounding box center [39, 192] width 13 height 13
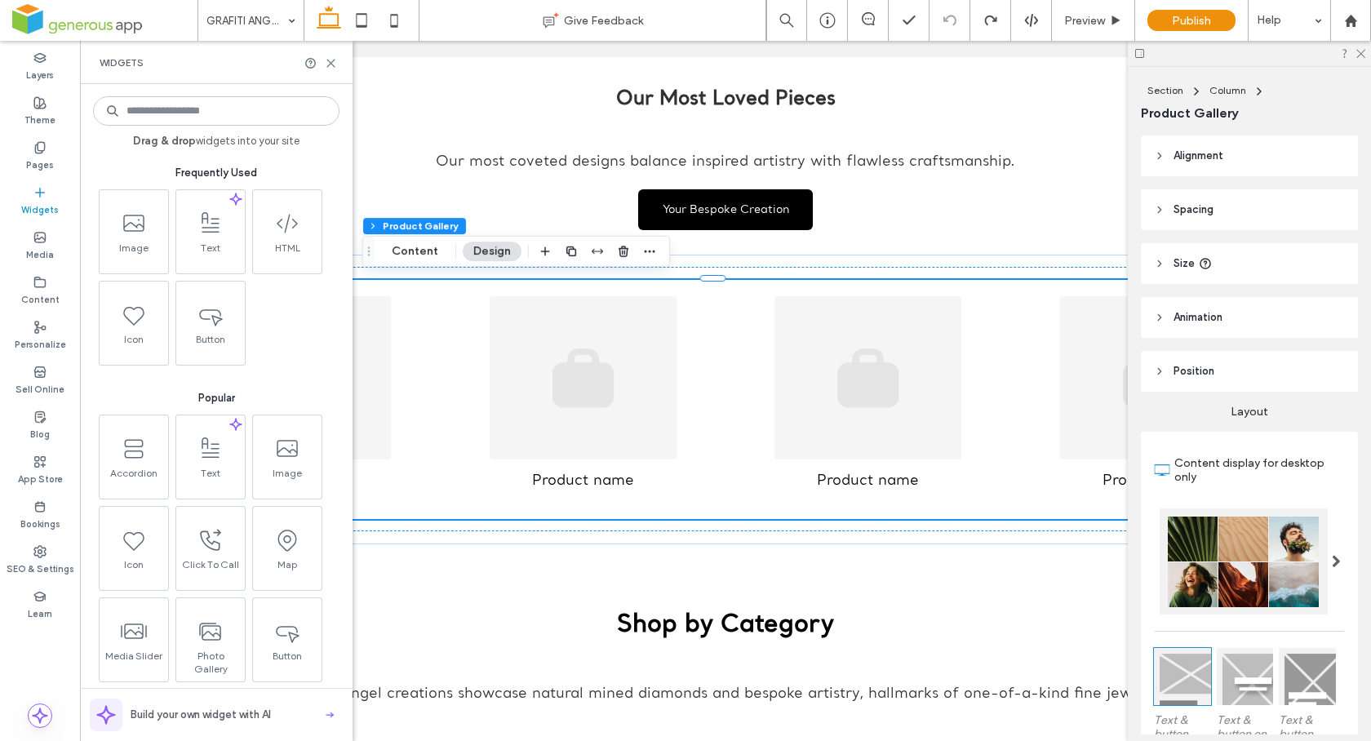
click at [216, 107] on input at bounding box center [216, 110] width 246 height 29
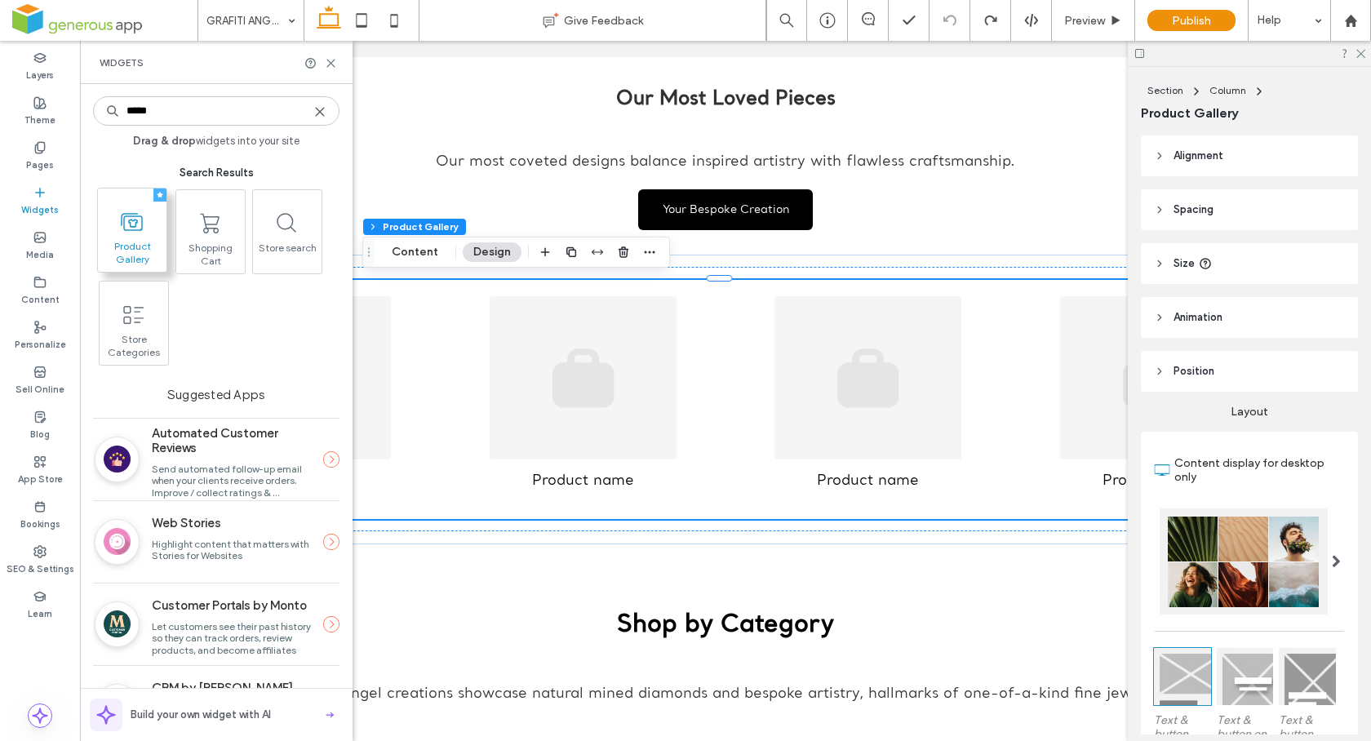
type input "*****"
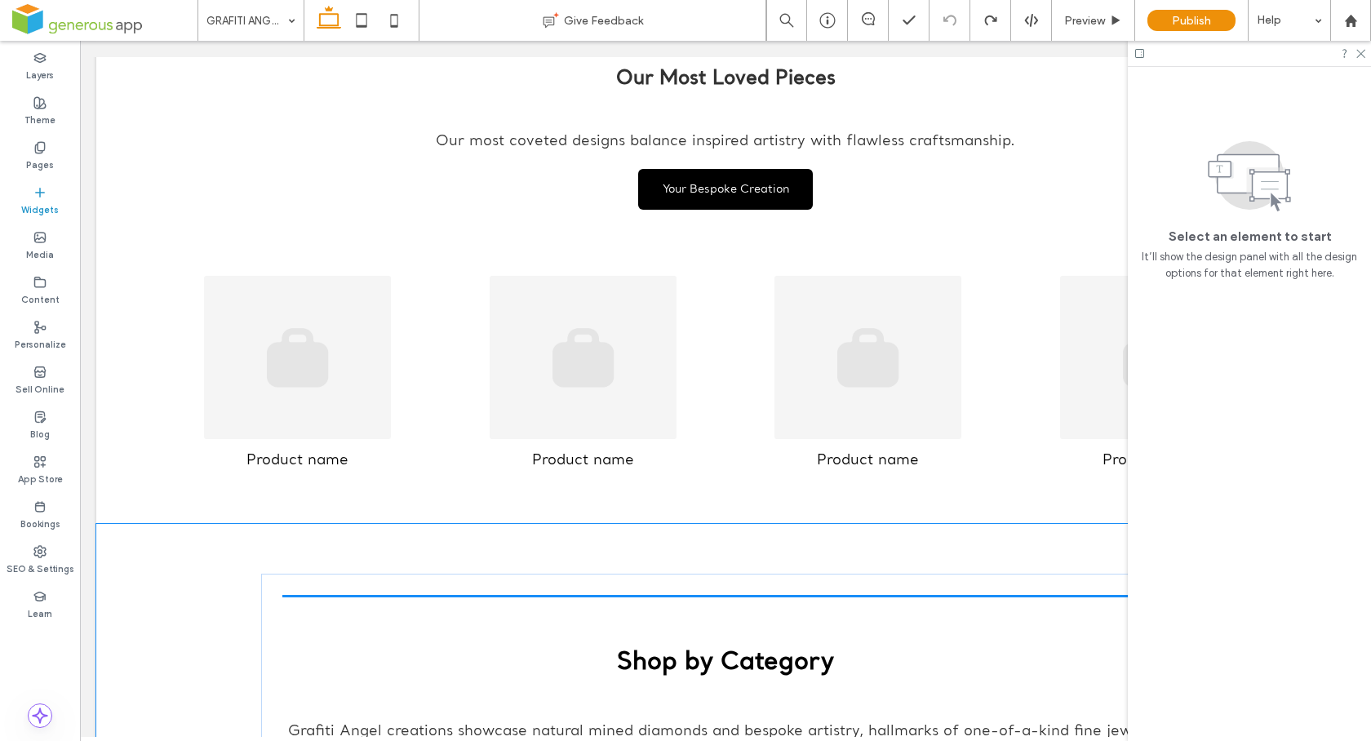
scroll to position [945, 0]
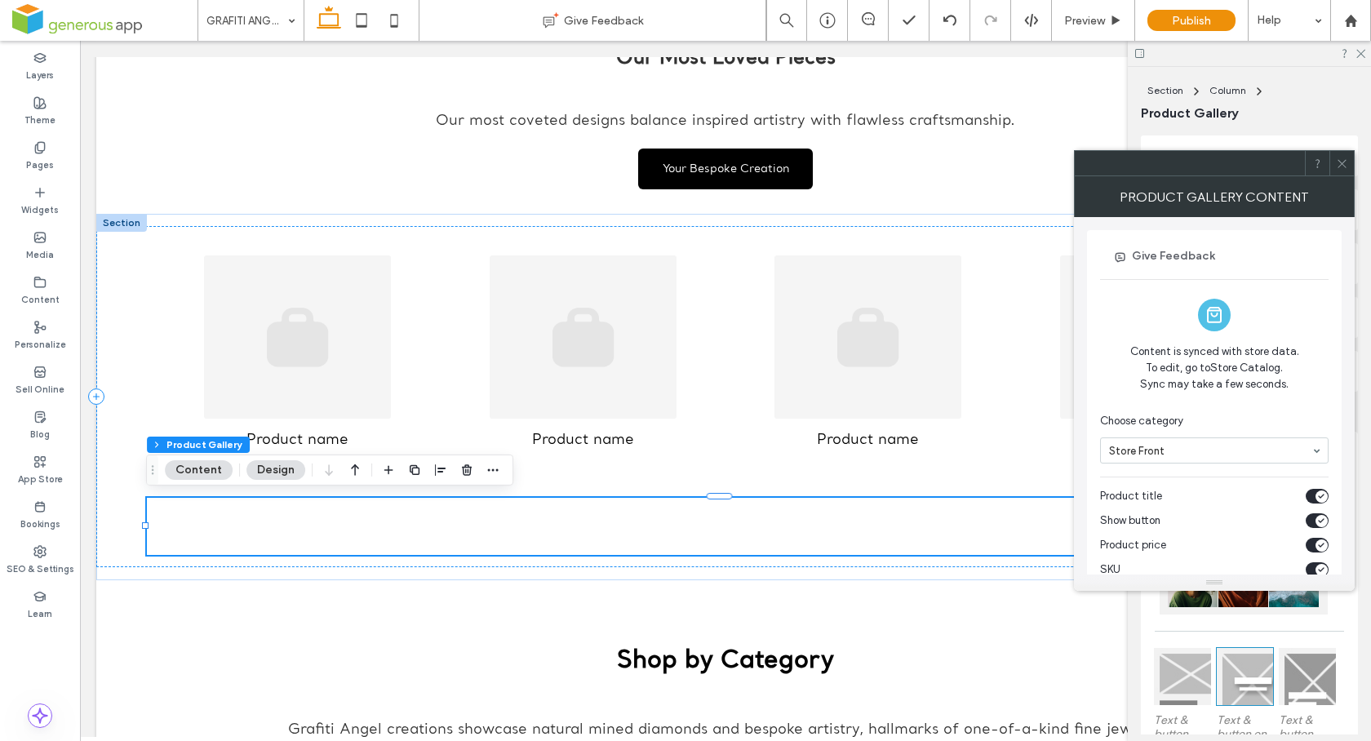
click at [1345, 166] on icon at bounding box center [1342, 163] width 12 height 12
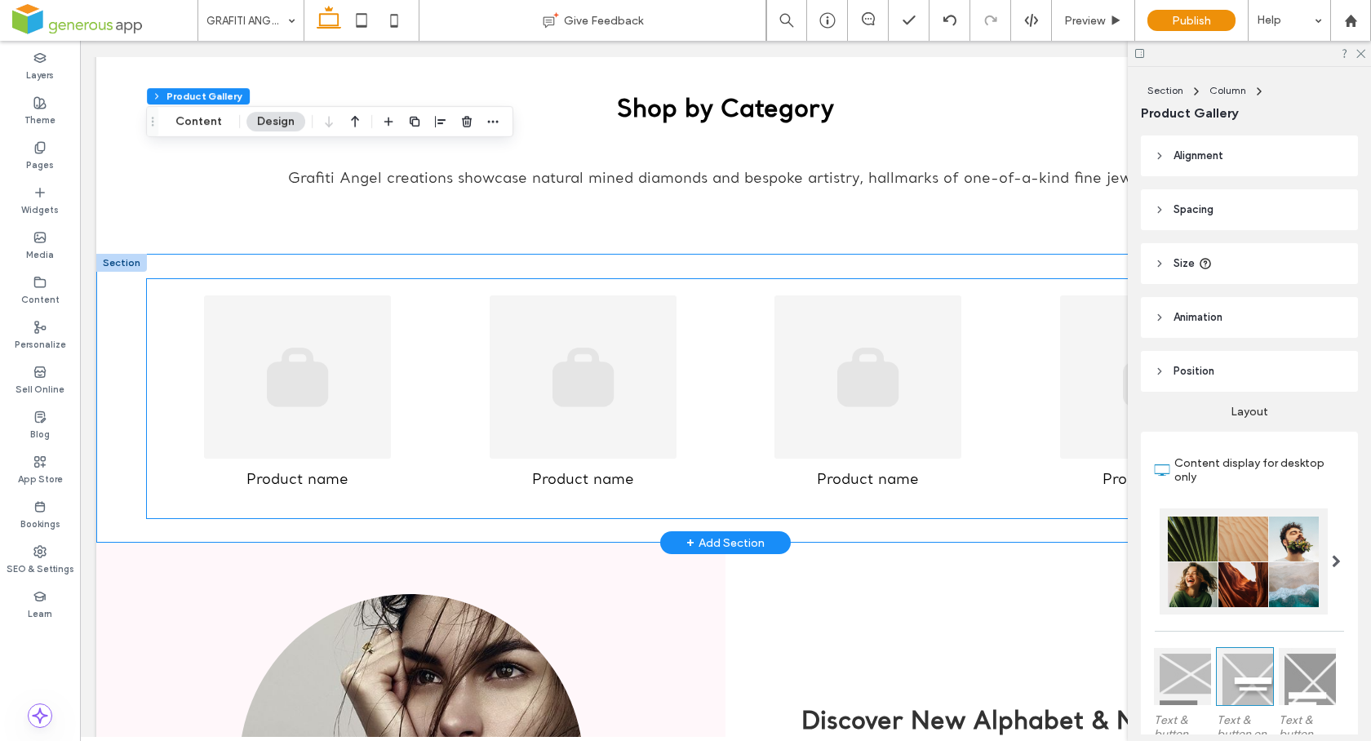
scroll to position [1589, 0]
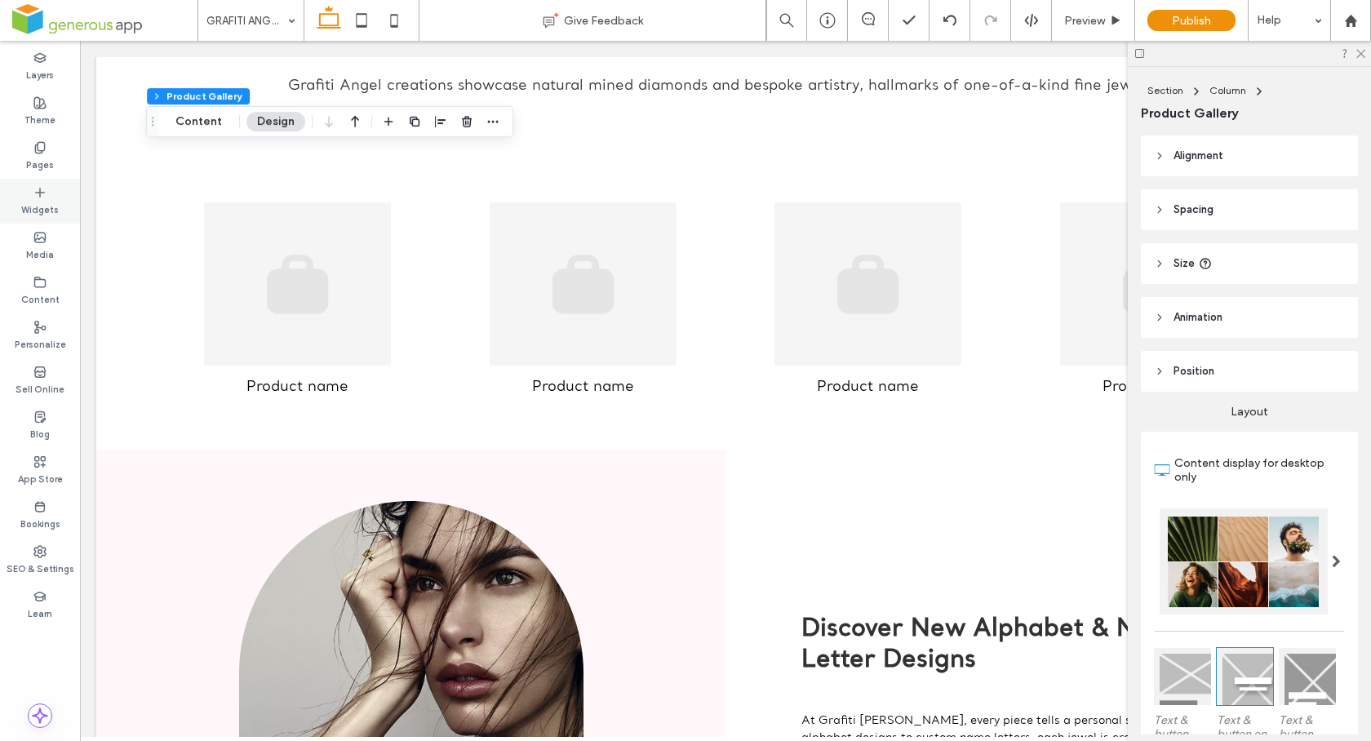
click at [43, 209] on label "Widgets" at bounding box center [40, 208] width 38 height 18
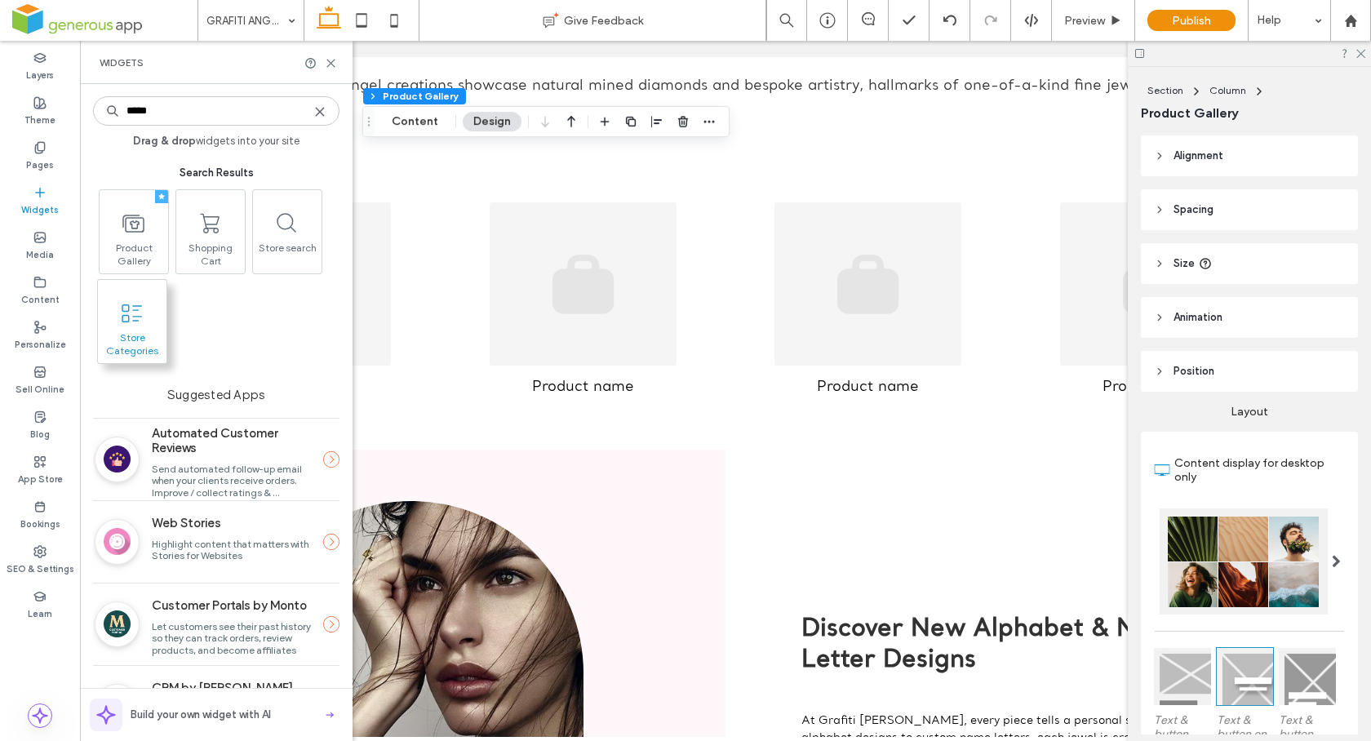
type input "*****"
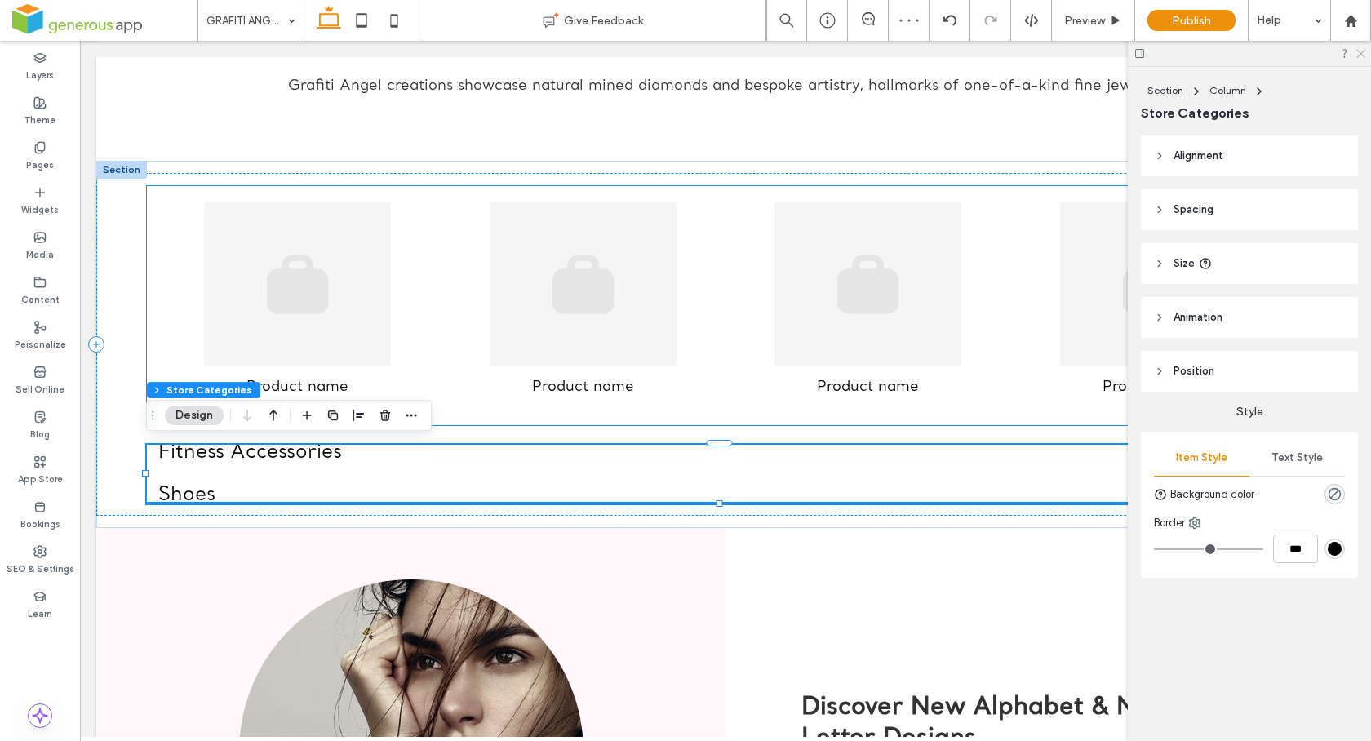
drag, startPoint x: 1359, startPoint y: 53, endPoint x: 1257, endPoint y: 43, distance: 101.6
click at [1359, 53] on icon at bounding box center [1359, 52] width 11 height 11
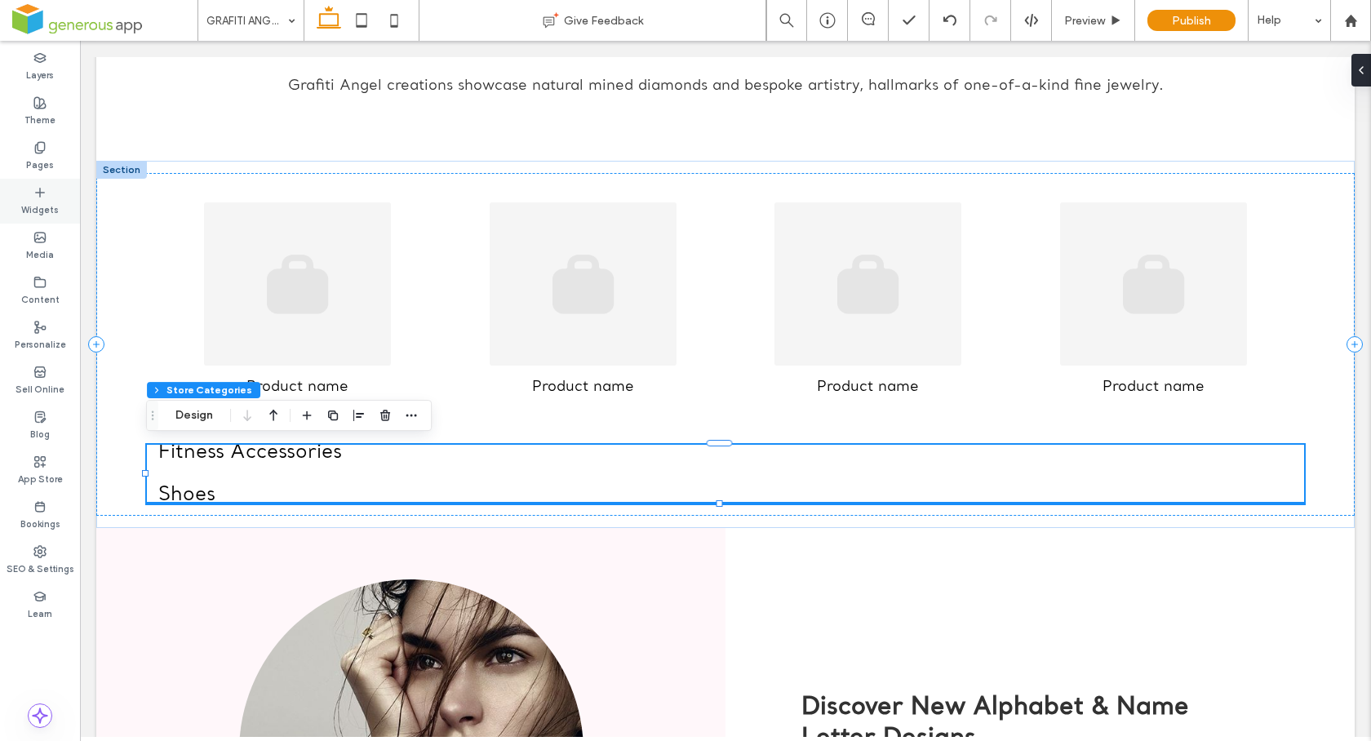
click at [29, 189] on div "Widgets" at bounding box center [40, 201] width 80 height 45
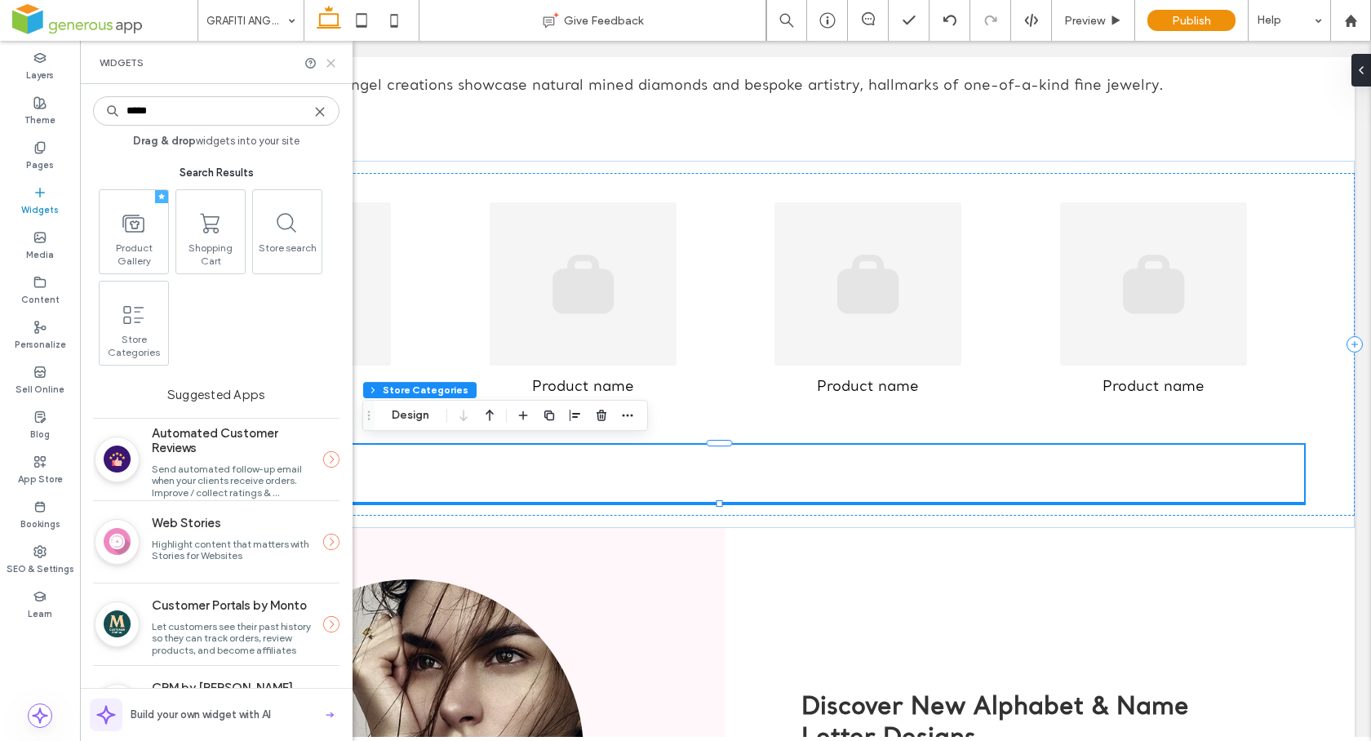
type input "*****"
click at [336, 58] on icon at bounding box center [331, 63] width 12 height 12
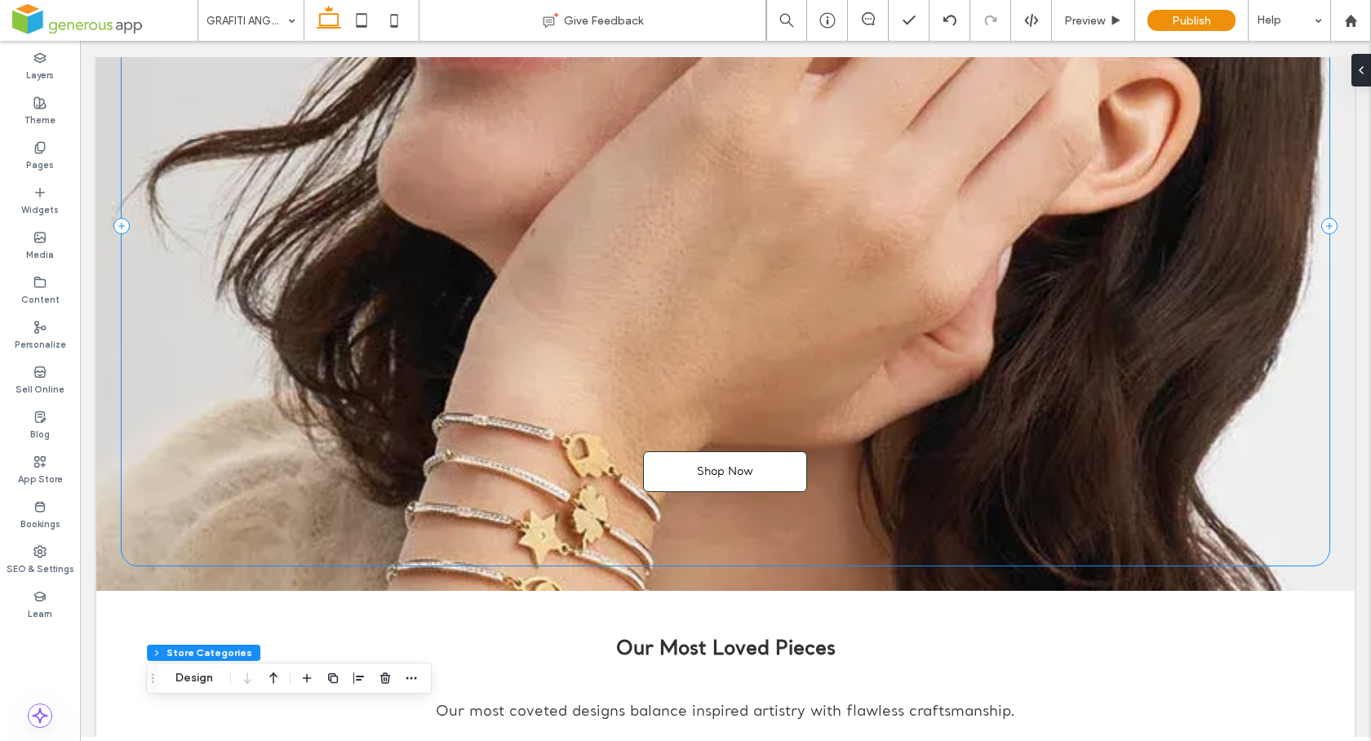
scroll to position [0, 0]
